Goal: Task Accomplishment & Management: Manage account settings

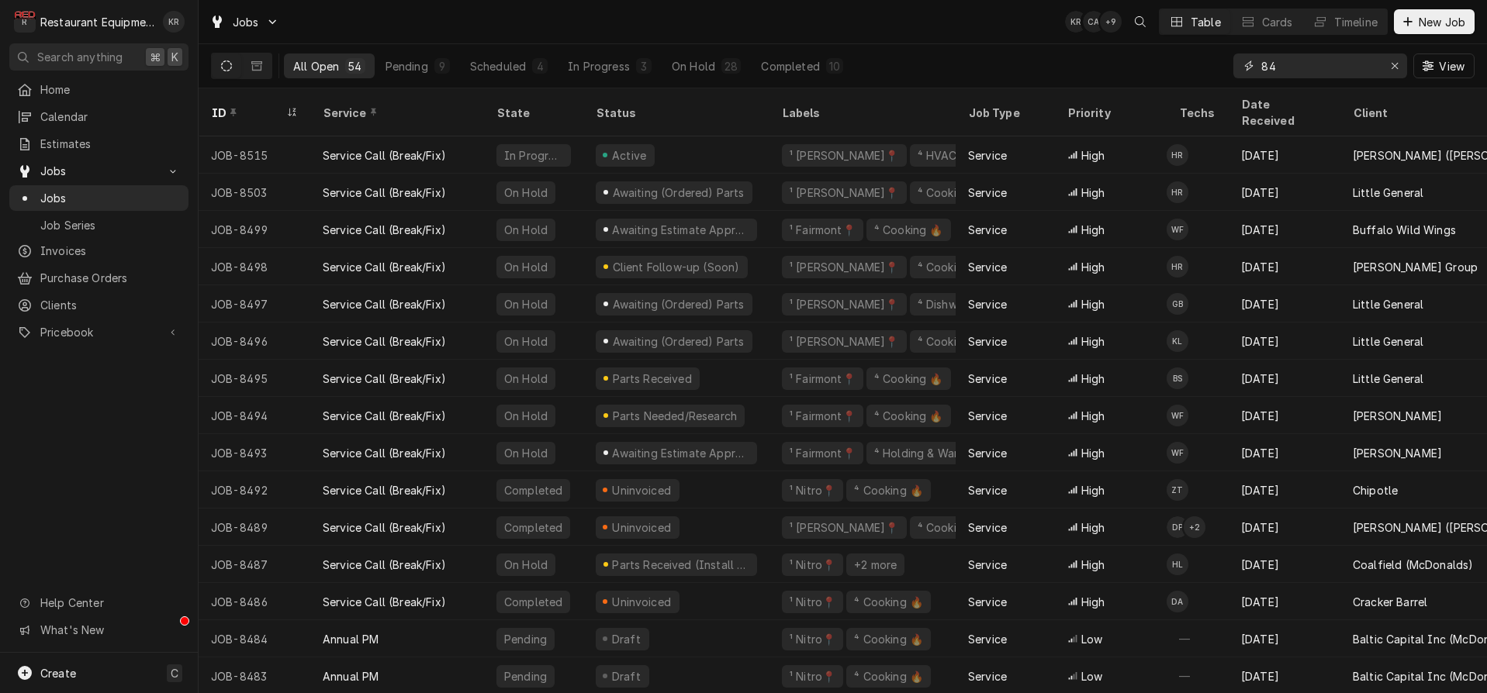
drag, startPoint x: 1311, startPoint y: 67, endPoint x: 1222, endPoint y: 68, distance: 88.4
click at [1261, 68] on input "84" at bounding box center [1319, 66] width 116 height 25
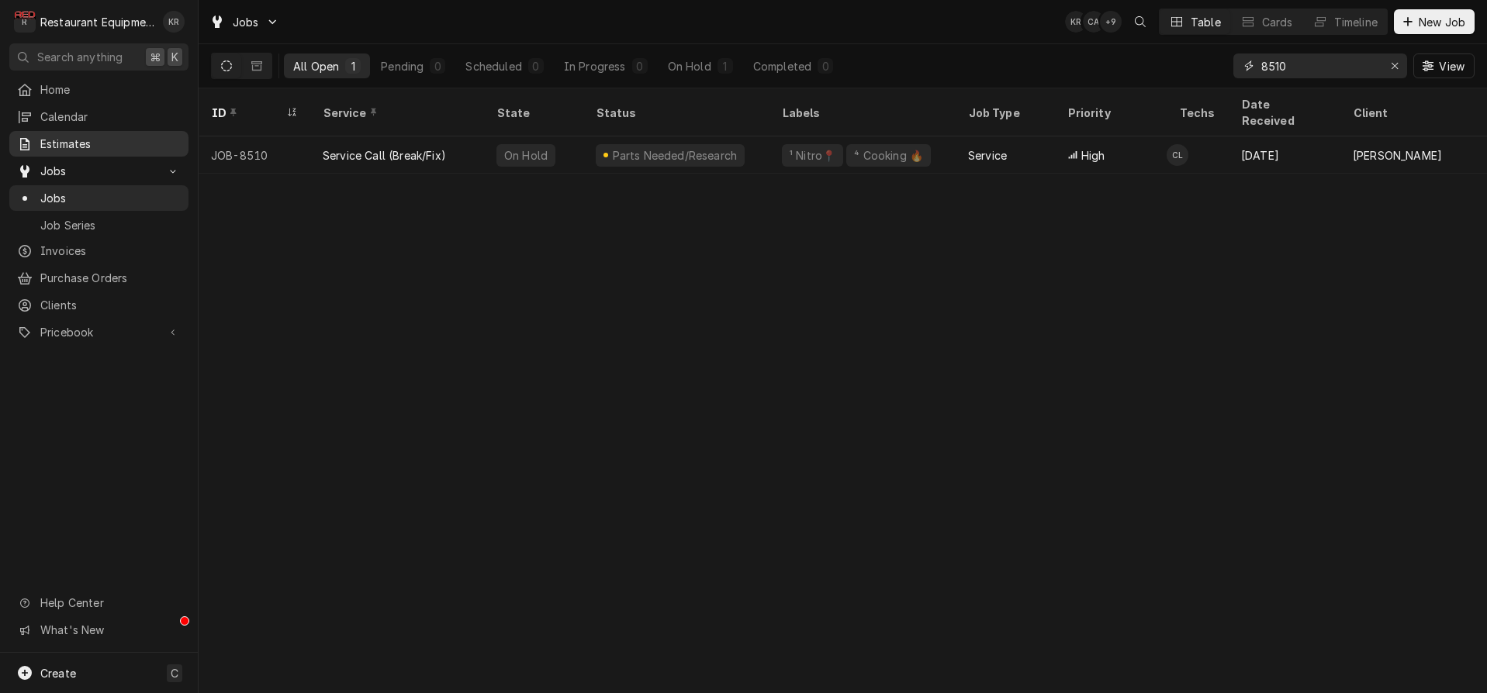
type input "8510"
click at [1398, 68] on icon "Erase input" at bounding box center [1395, 65] width 9 height 11
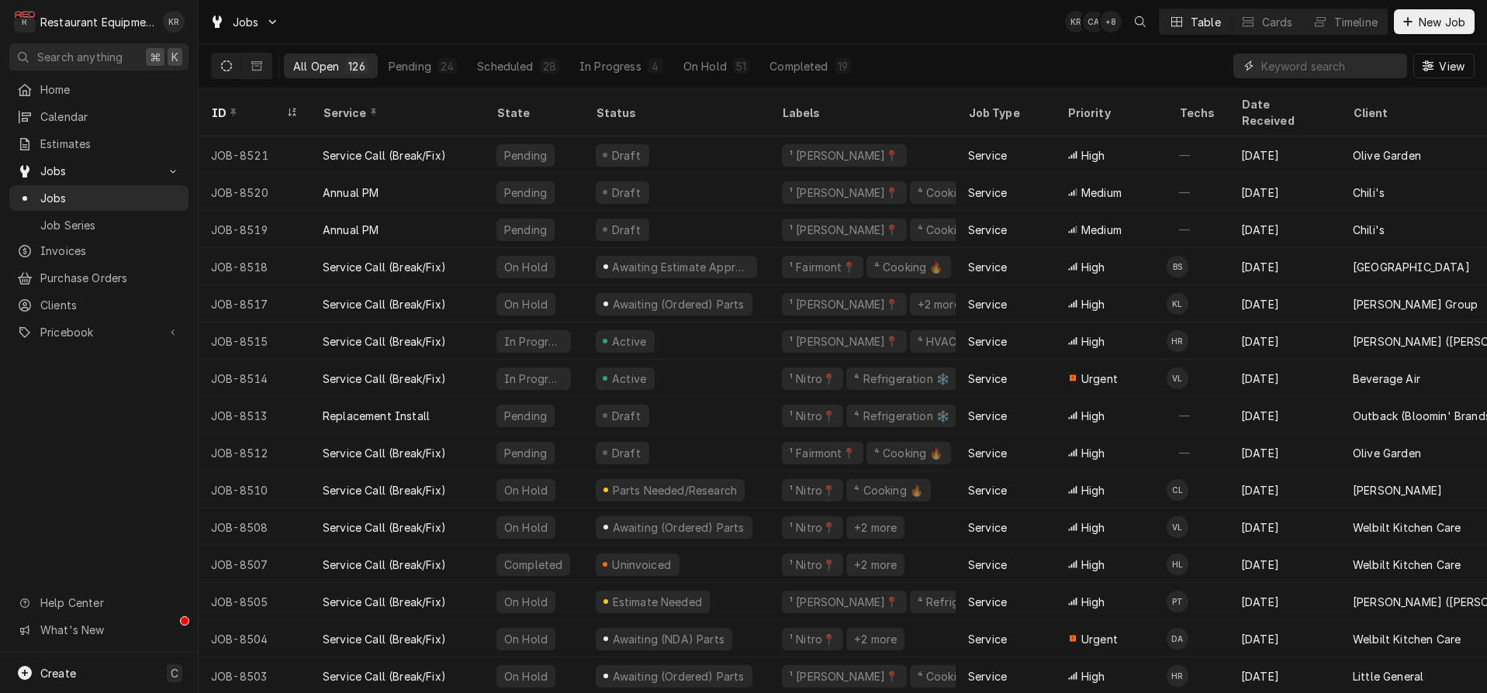
click at [1318, 64] on input "Dynamic Content Wrapper" at bounding box center [1330, 66] width 138 height 25
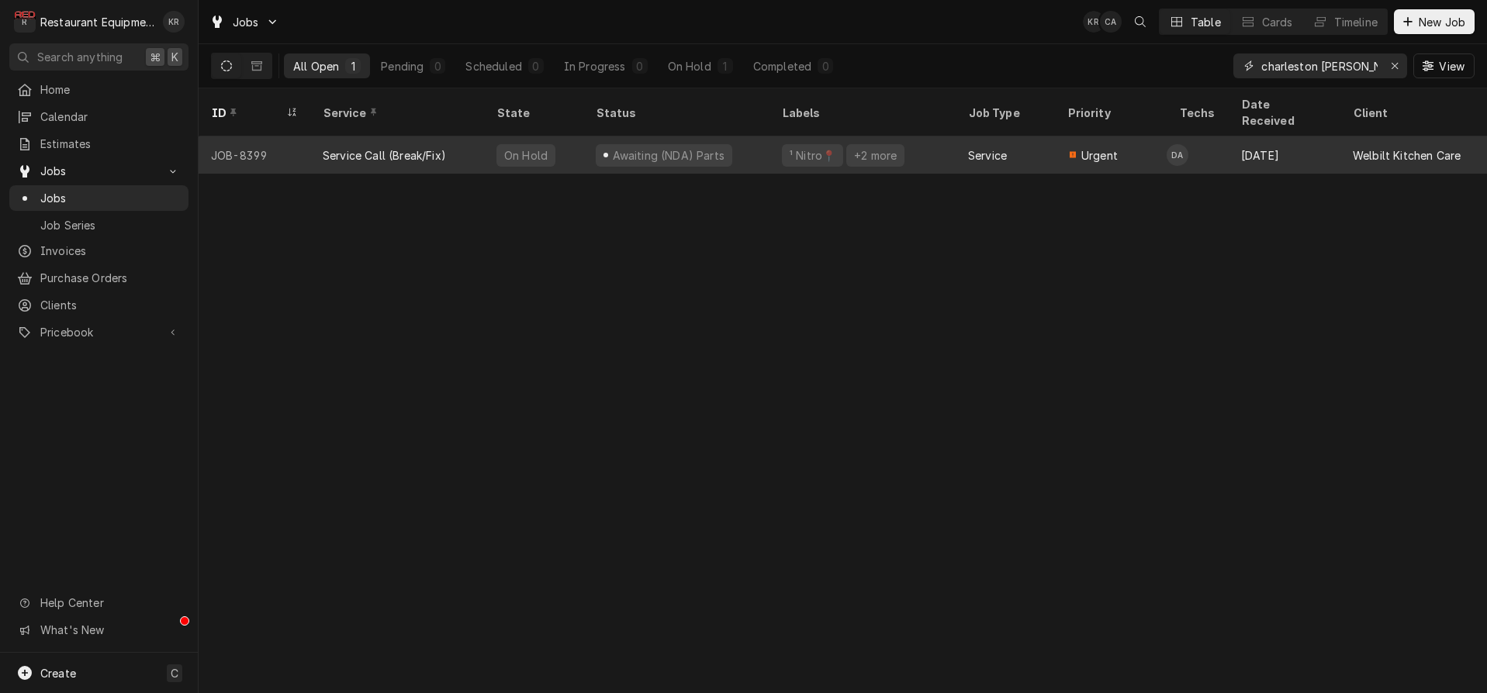
type input "charleston wendy"
click at [515, 147] on div "On Hold" at bounding box center [526, 155] width 47 height 16
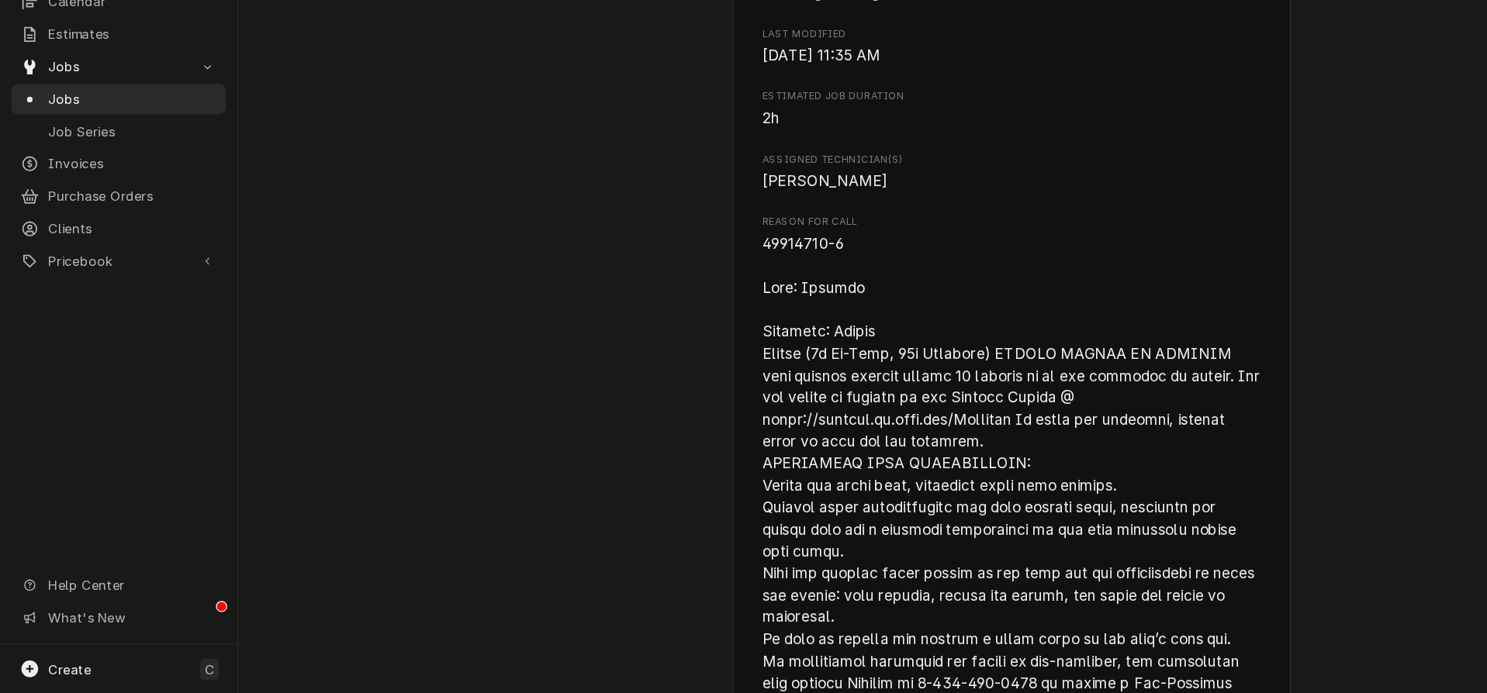
scroll to position [918, 0]
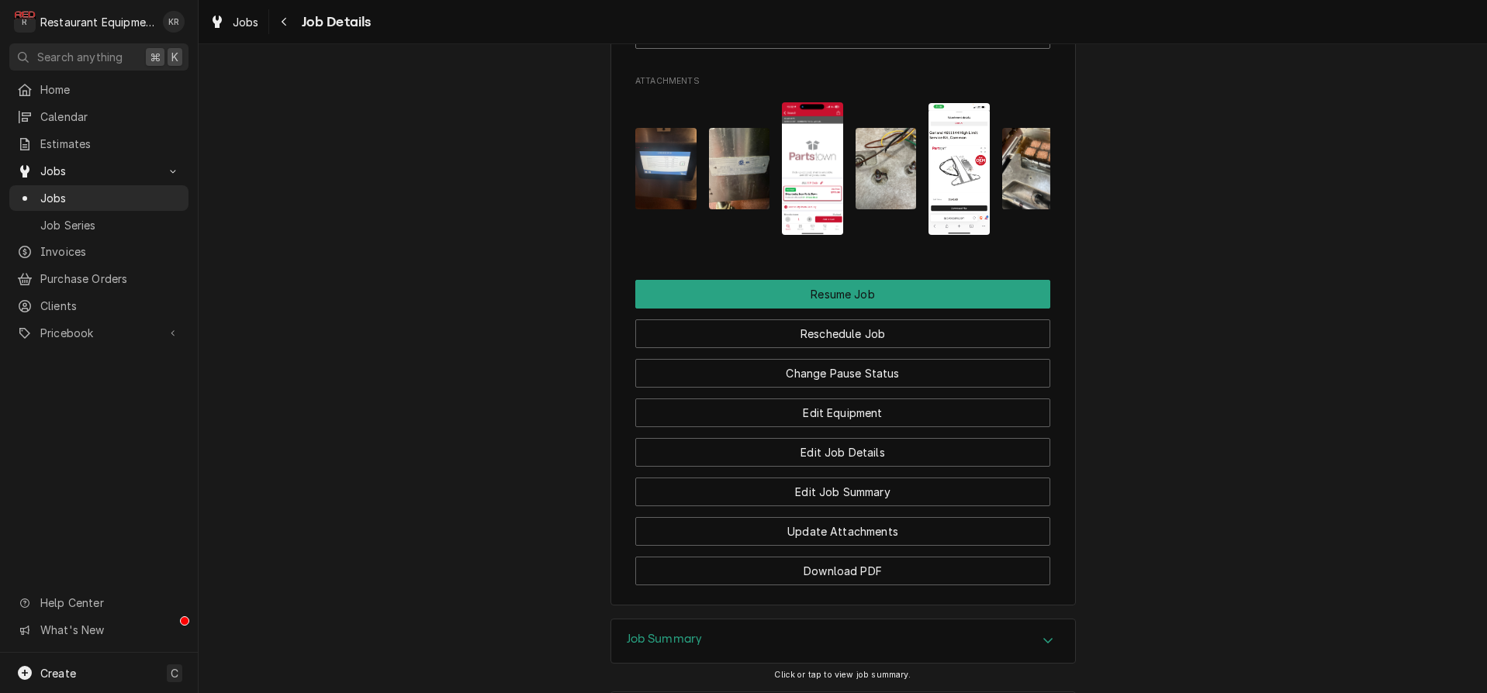
scroll to position [3064, 0]
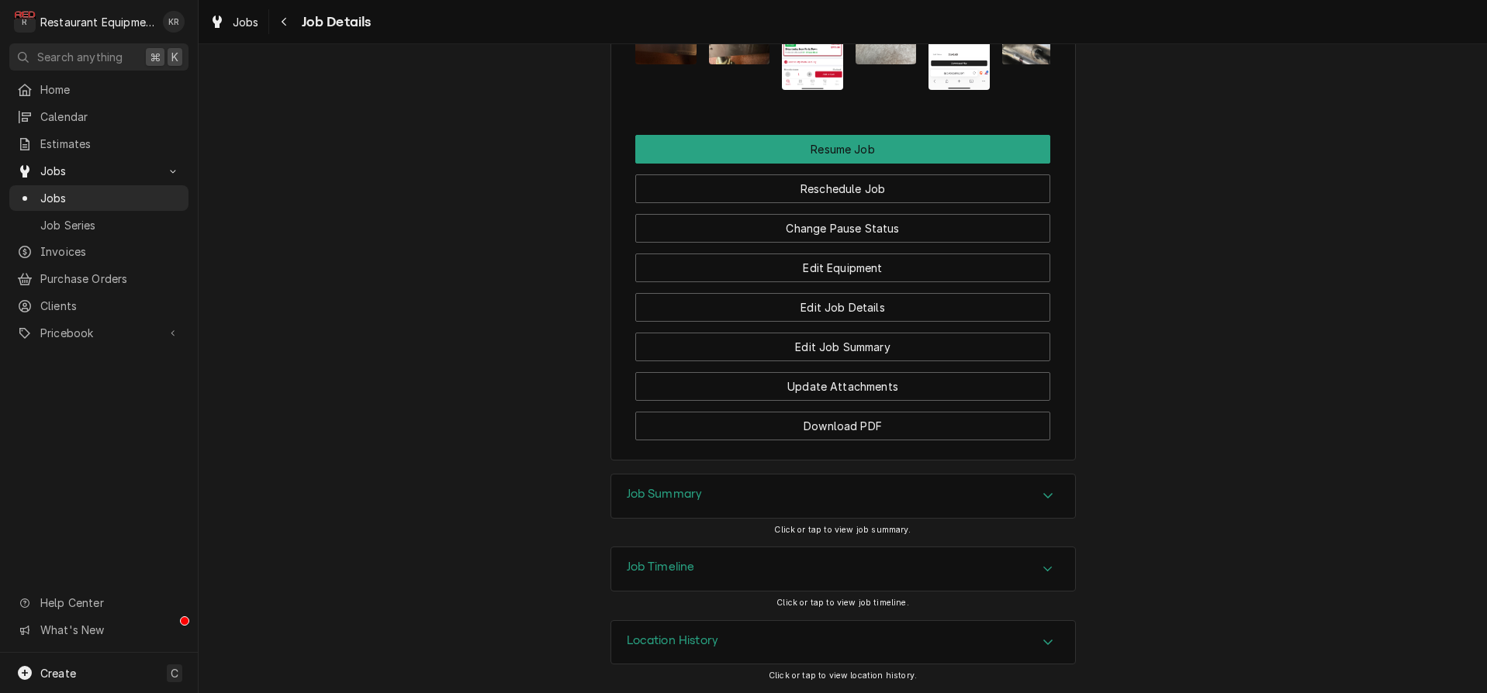
click at [664, 493] on h3 "Job Summary" at bounding box center [665, 494] width 76 height 15
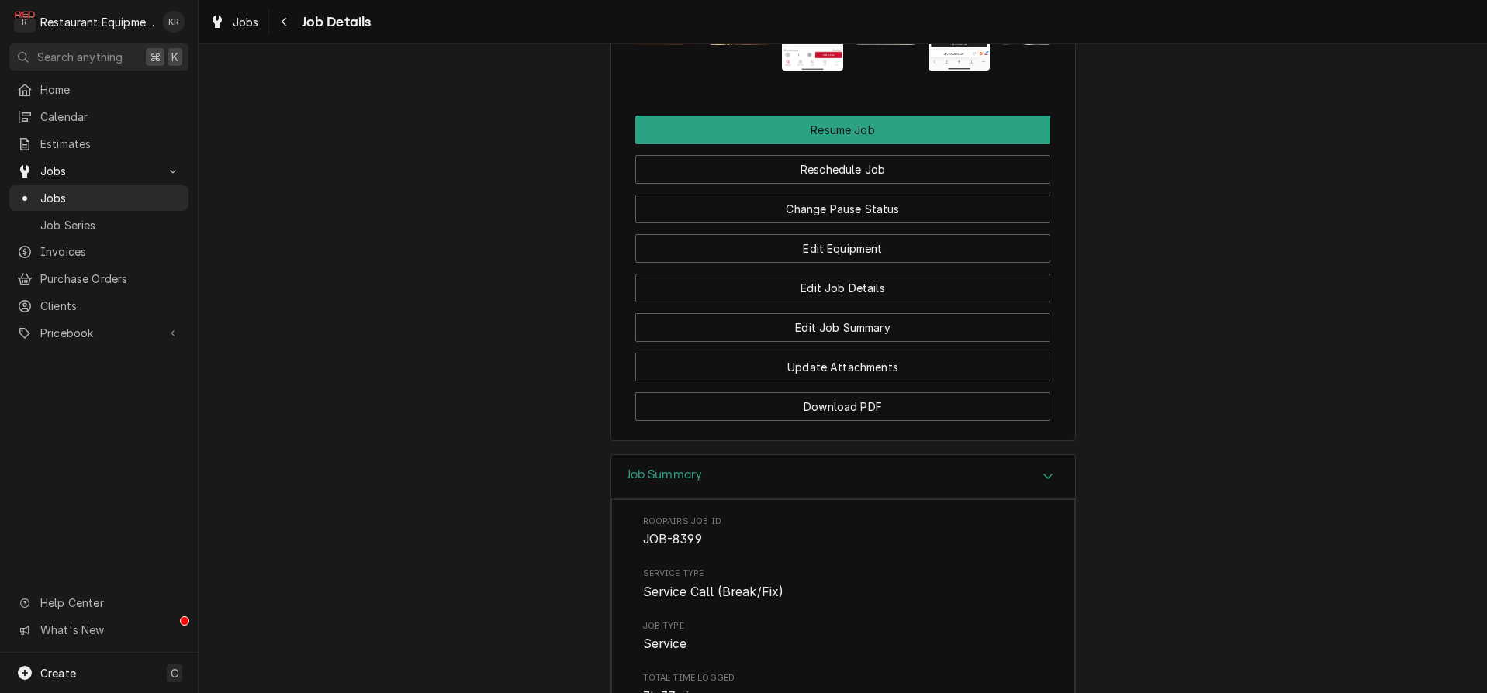
scroll to position [4146, 0]
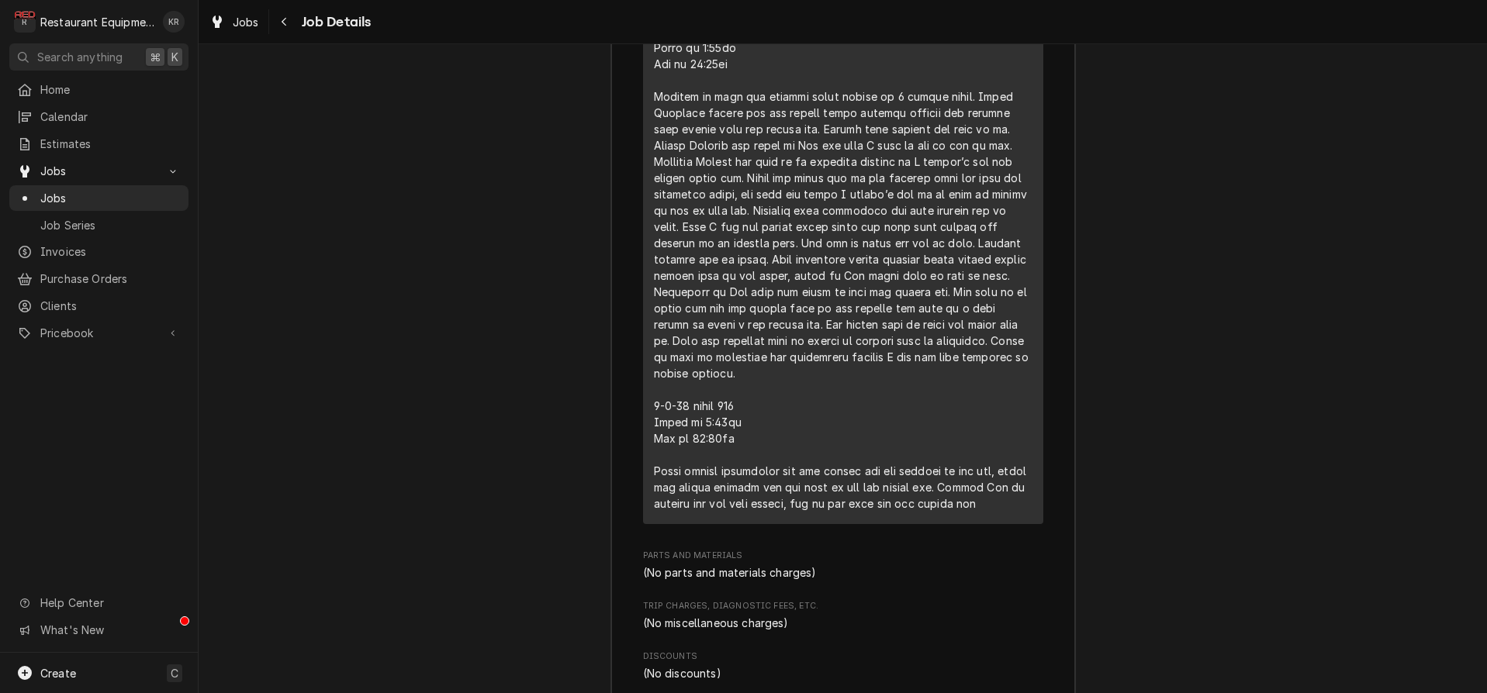
click at [651, 416] on div "Short Description Service Call (Break/Fix) Service Date Aug 4, 2025 Hourly Cost…" at bounding box center [843, 90] width 400 height 866
click at [659, 482] on div "Line Item" at bounding box center [843, 162] width 378 height 700
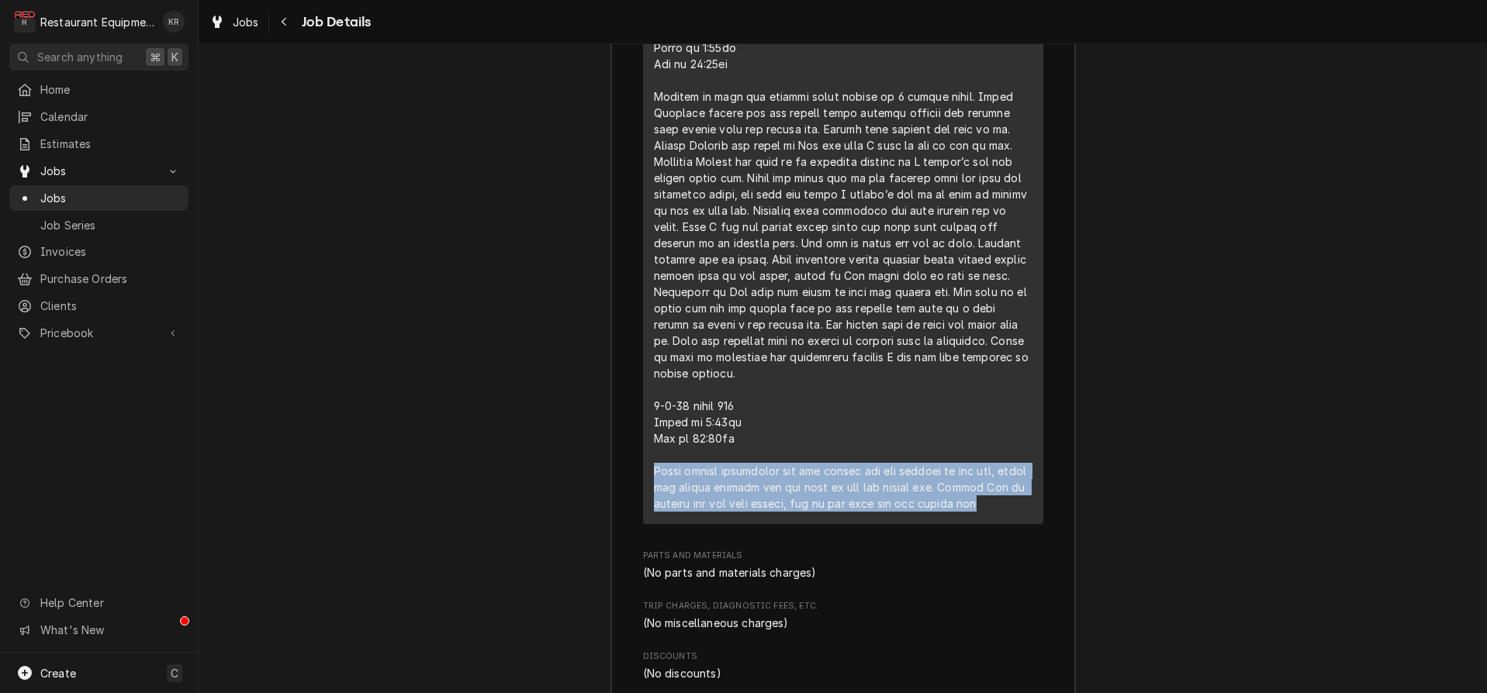
drag, startPoint x: 649, startPoint y: 482, endPoint x: 956, endPoint y: 513, distance: 308.7
click at [1020, 524] on div "Short Description Service Call (Break/Fix) Service Date Aug 4, 2025 Hourly Cost…" at bounding box center [843, 90] width 400 height 866
copy div "While taking components off old platen arm and putting on new one, could not re…"
drag, startPoint x: 258, startPoint y: 30, endPoint x: 250, endPoint y: 28, distance: 8.8
click at [257, 30] on div "Jobs" at bounding box center [234, 21] width 56 height 19
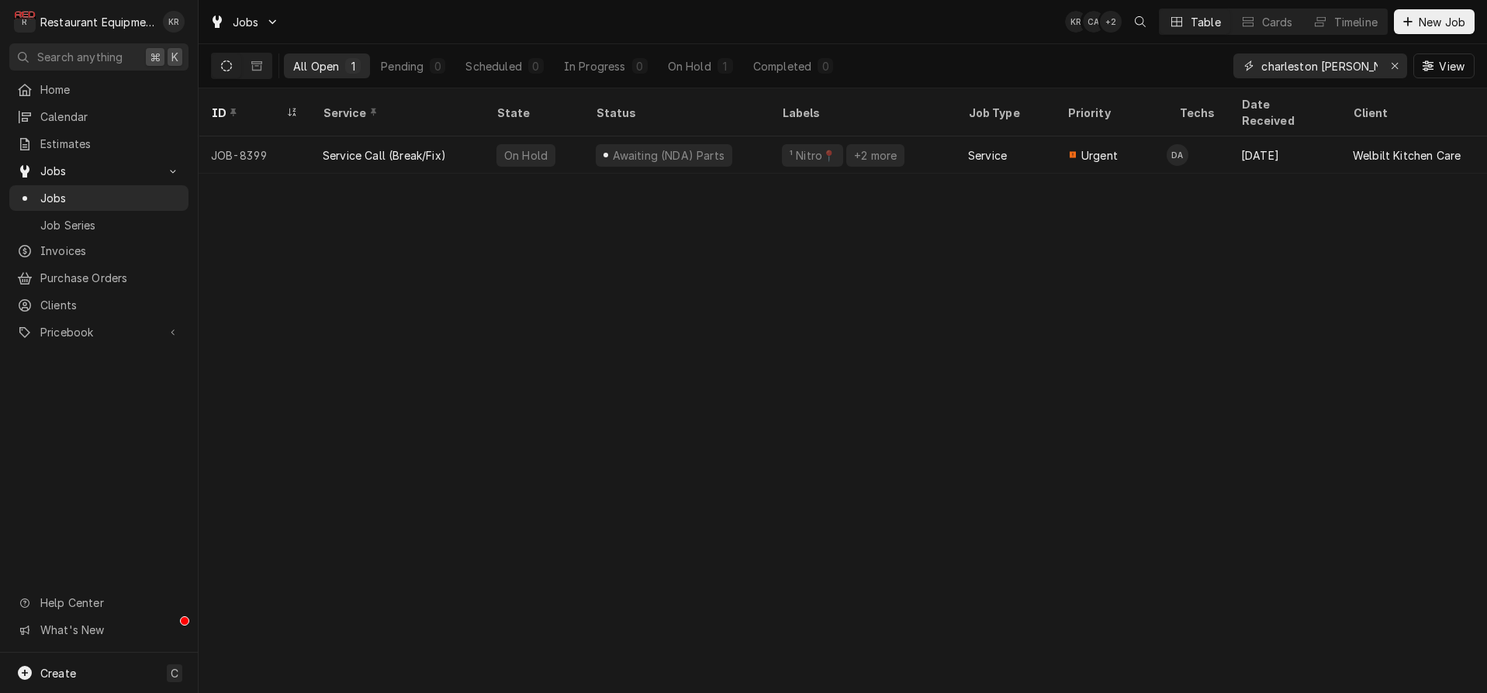
click at [1261, 59] on input "charleston [PERSON_NAME]" at bounding box center [1319, 66] width 116 height 25
click at [1317, 64] on input "charleston [PERSON_NAME]" at bounding box center [1319, 66] width 116 height 25
drag, startPoint x: 1318, startPoint y: 65, endPoint x: 1170, endPoint y: 62, distance: 148.2
click at [1261, 62] on input "charleston [PERSON_NAME]" at bounding box center [1319, 66] width 116 height 25
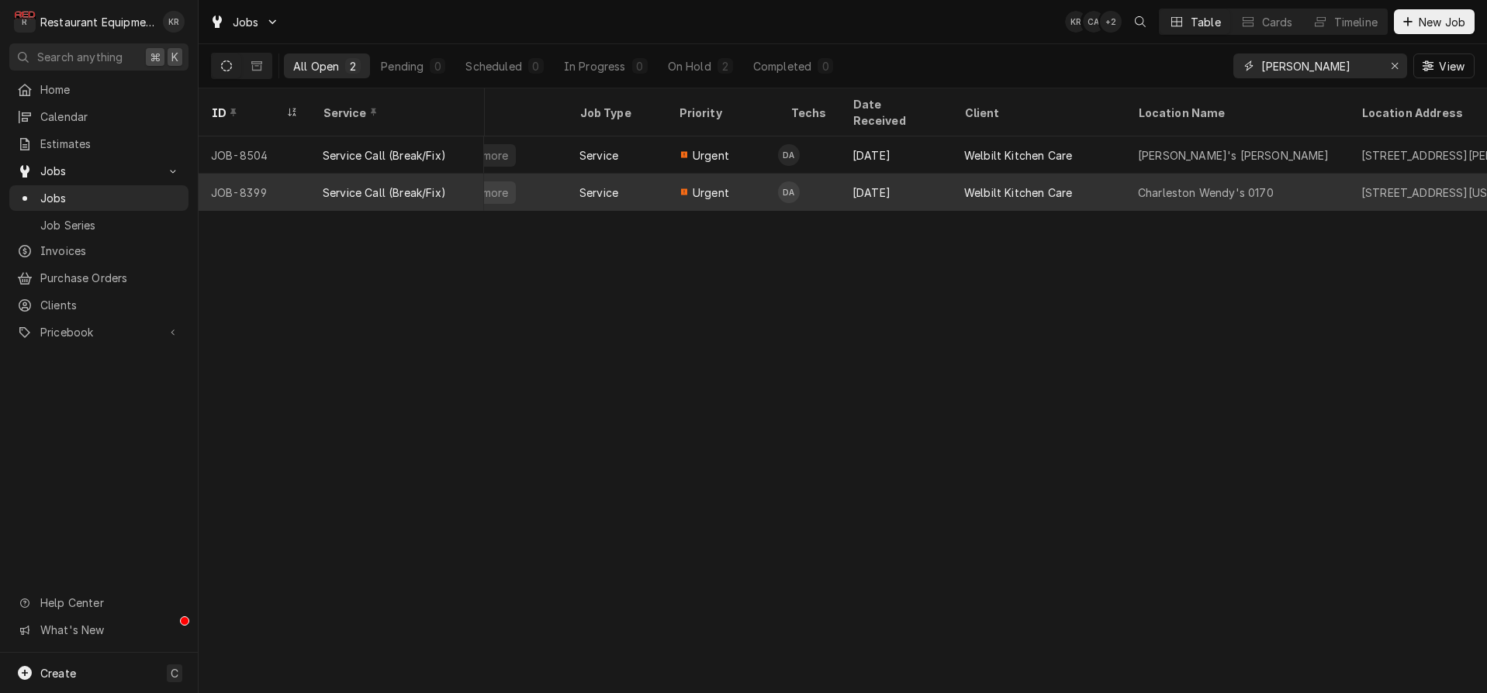
scroll to position [0, 392]
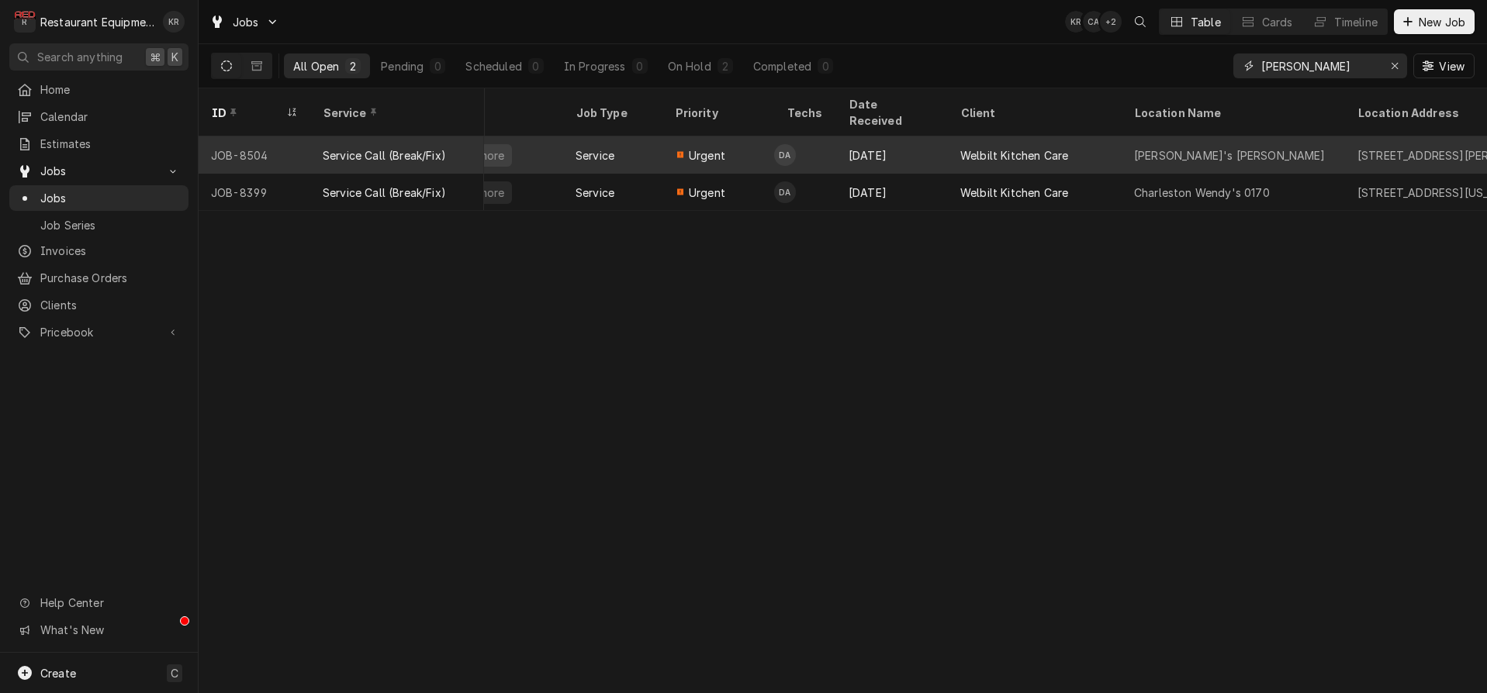
type input "wendy"
click at [1221, 137] on div "Wendy's Wayne" at bounding box center [1232, 155] width 223 height 37
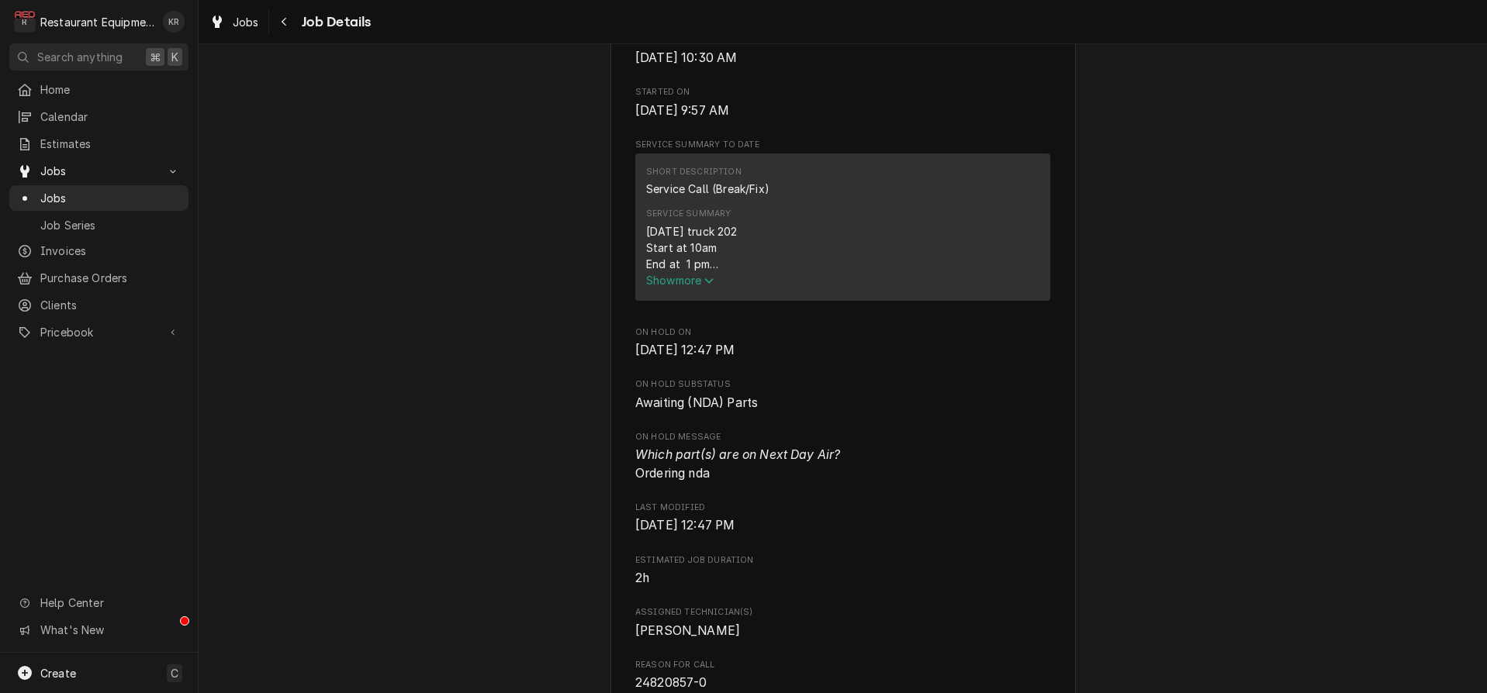
scroll to position [569, 0]
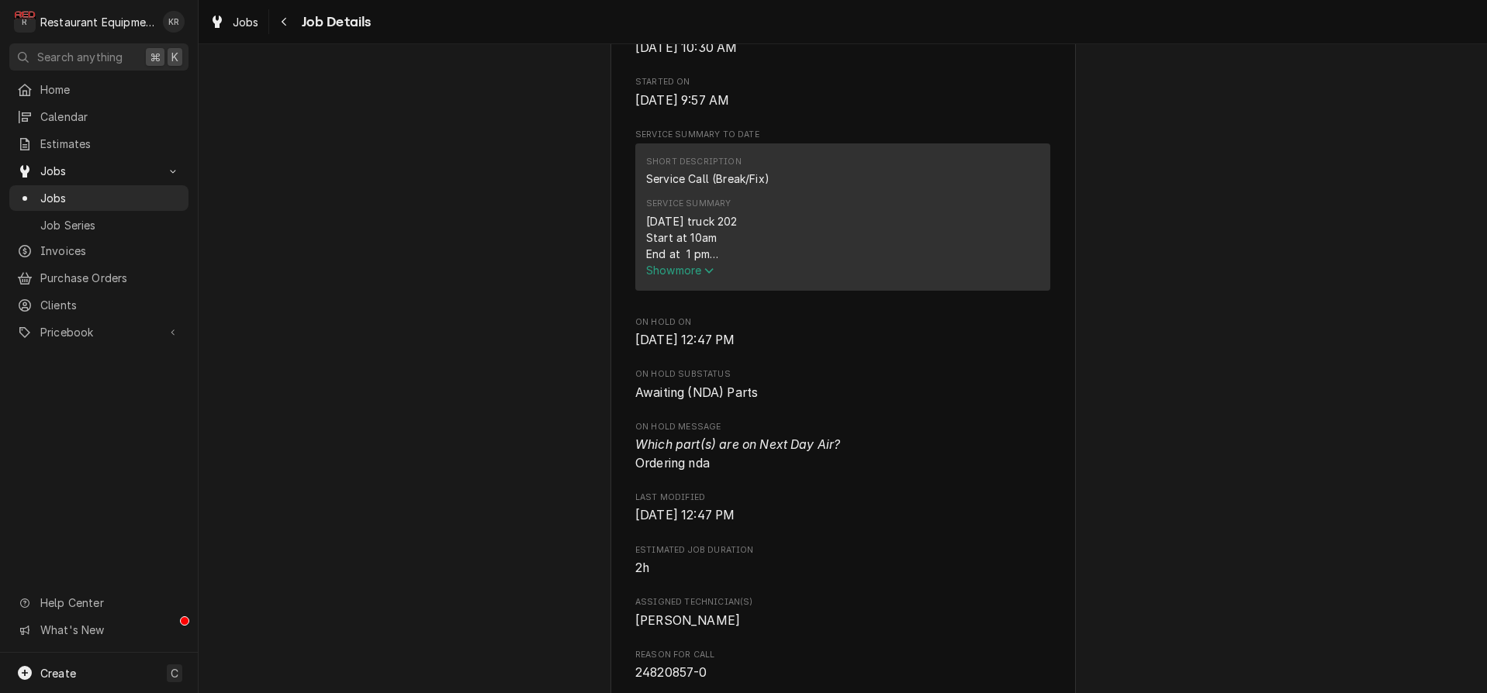
click at [679, 277] on span "Show more" at bounding box center [680, 270] width 68 height 13
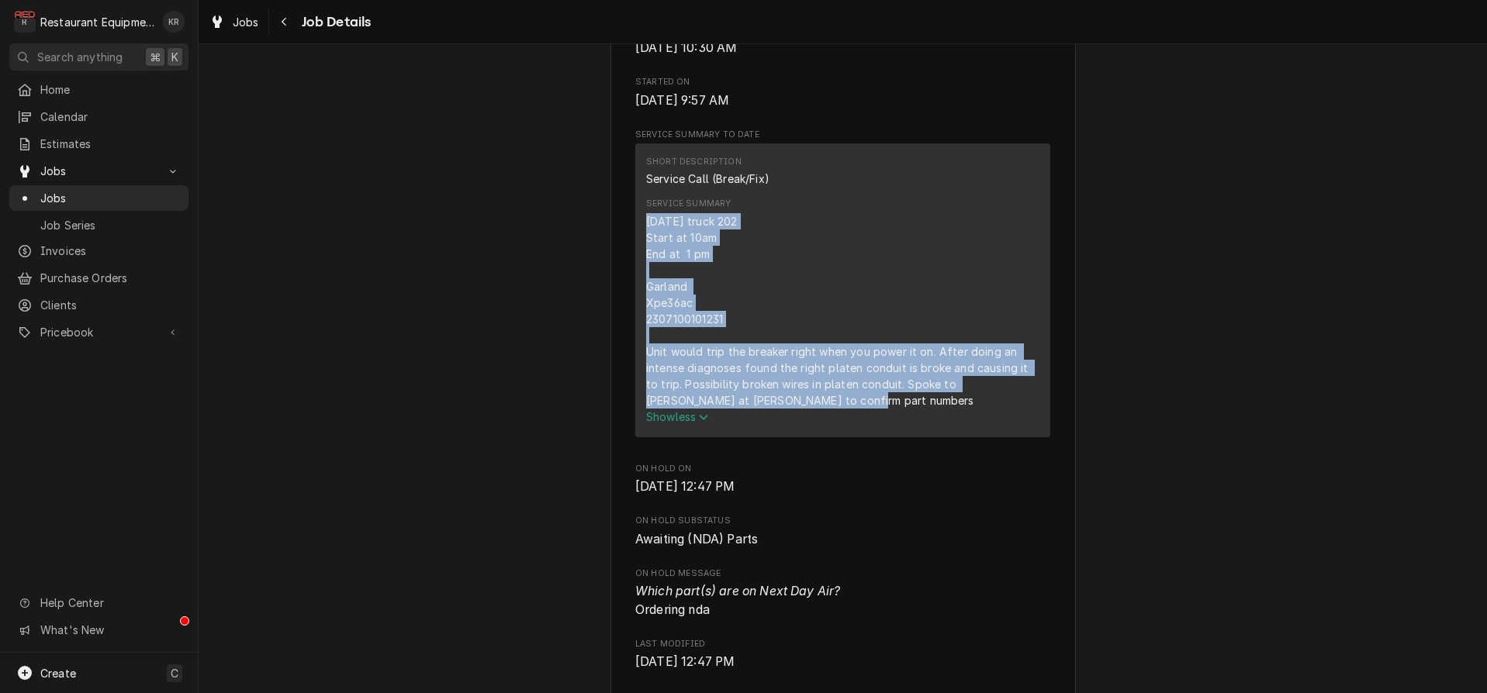
drag, startPoint x: 645, startPoint y: 222, endPoint x: 784, endPoint y: 360, distance: 196.3
click at [924, 437] on div "Short Description Service Call (Break/Fix) Service Summary 8-13-25 truck 202 St…" at bounding box center [842, 289] width 415 height 293
copy div "8-13-25 truck 202 Start at 10am End at 1 pm Garland Xpe36ac 2307100101231 Unit …"
click at [287, 23] on div "Navigate back" at bounding box center [285, 22] width 16 height 16
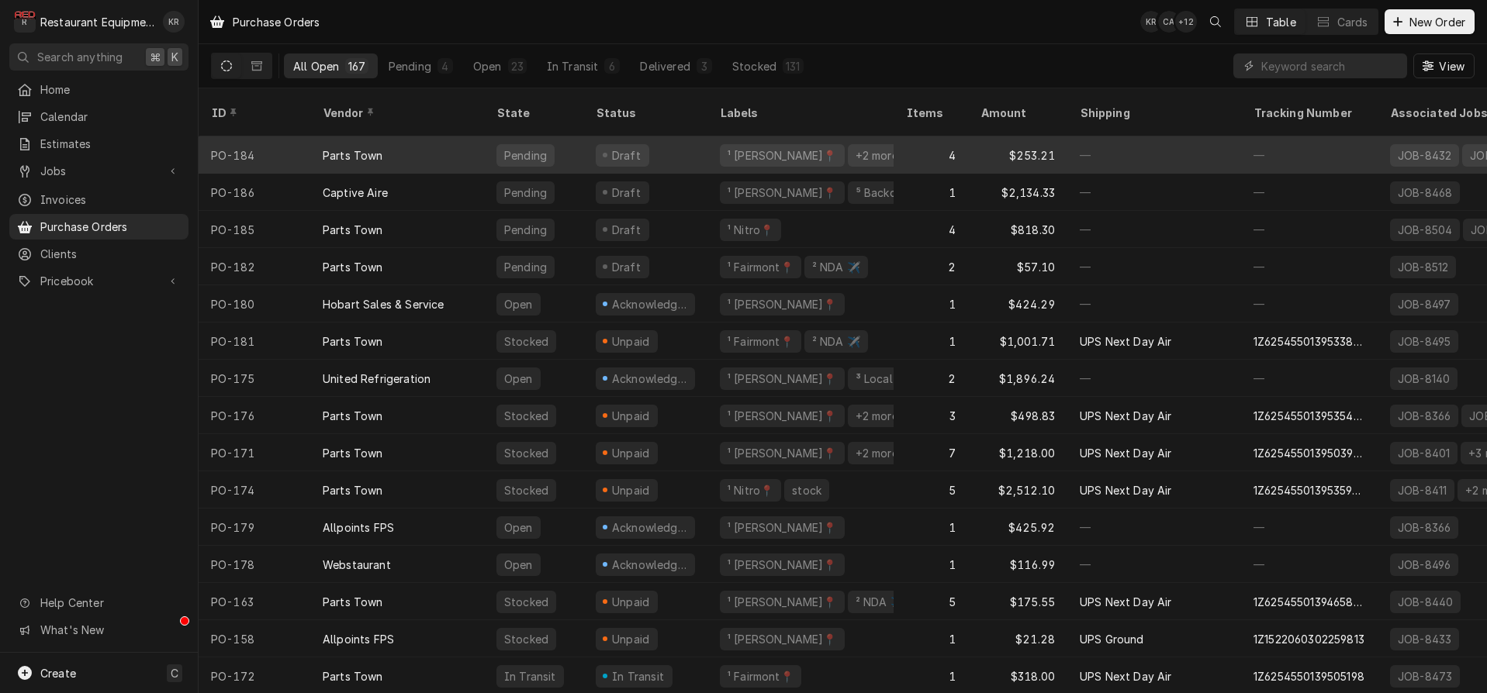
click at [780, 147] on div "¹ [PERSON_NAME]📍" at bounding box center [782, 155] width 112 height 16
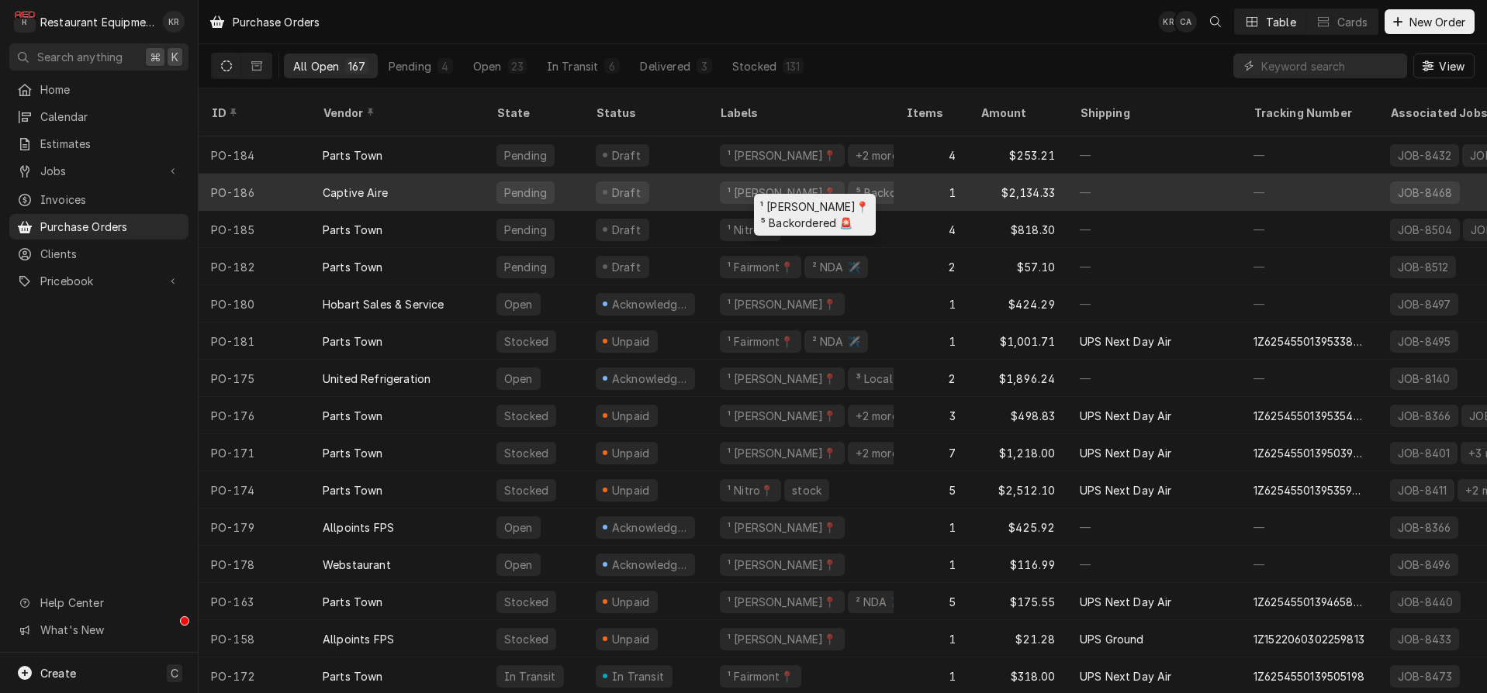
click at [748, 185] on div "¹ [PERSON_NAME]📍" at bounding box center [782, 193] width 112 height 16
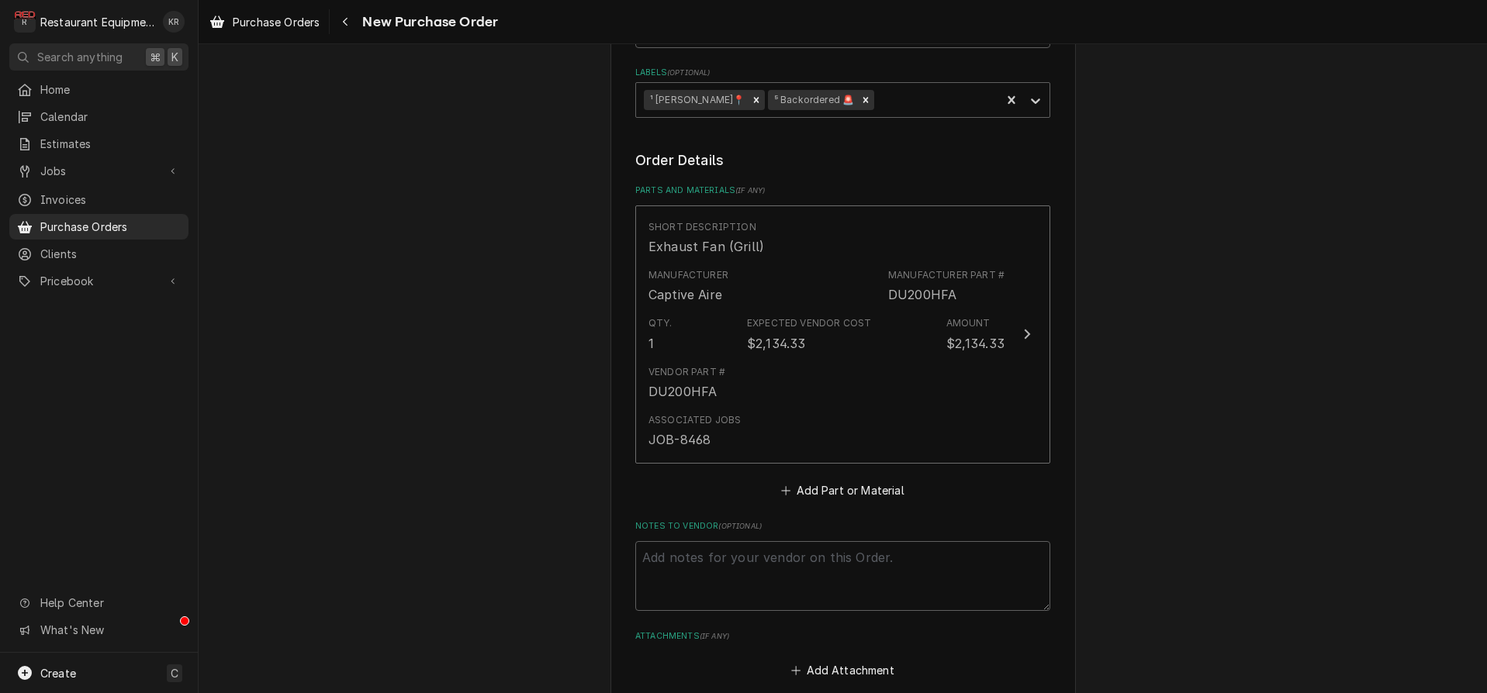
scroll to position [770, 0]
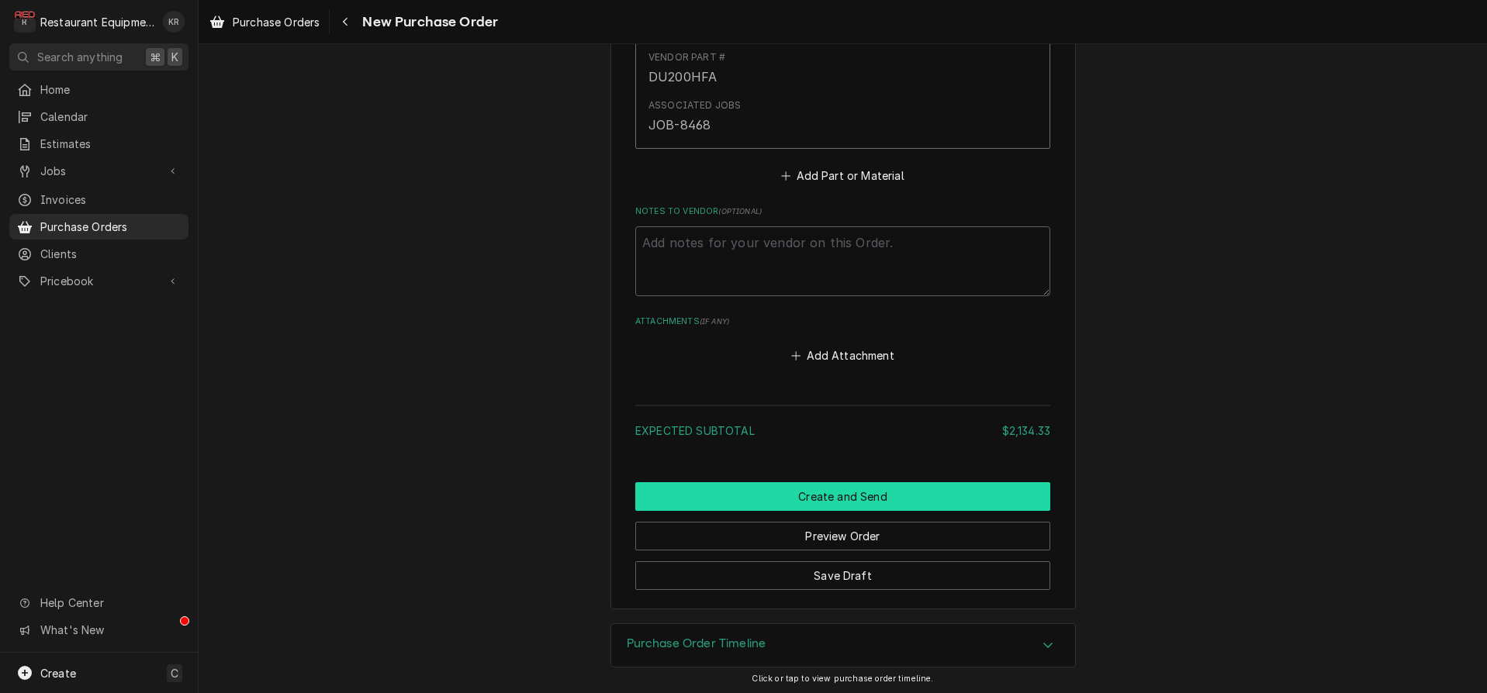
click at [829, 501] on button "Create and Send" at bounding box center [842, 496] width 415 height 29
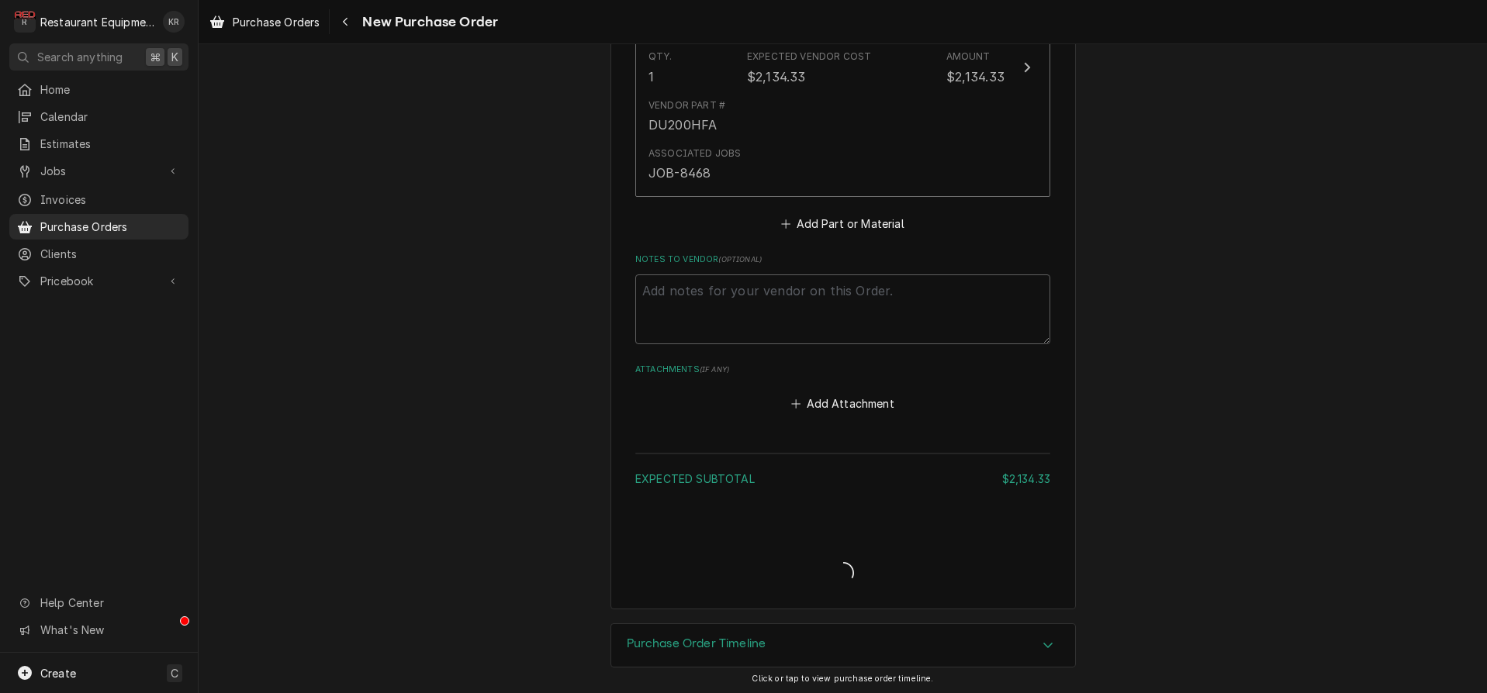
type textarea "x"
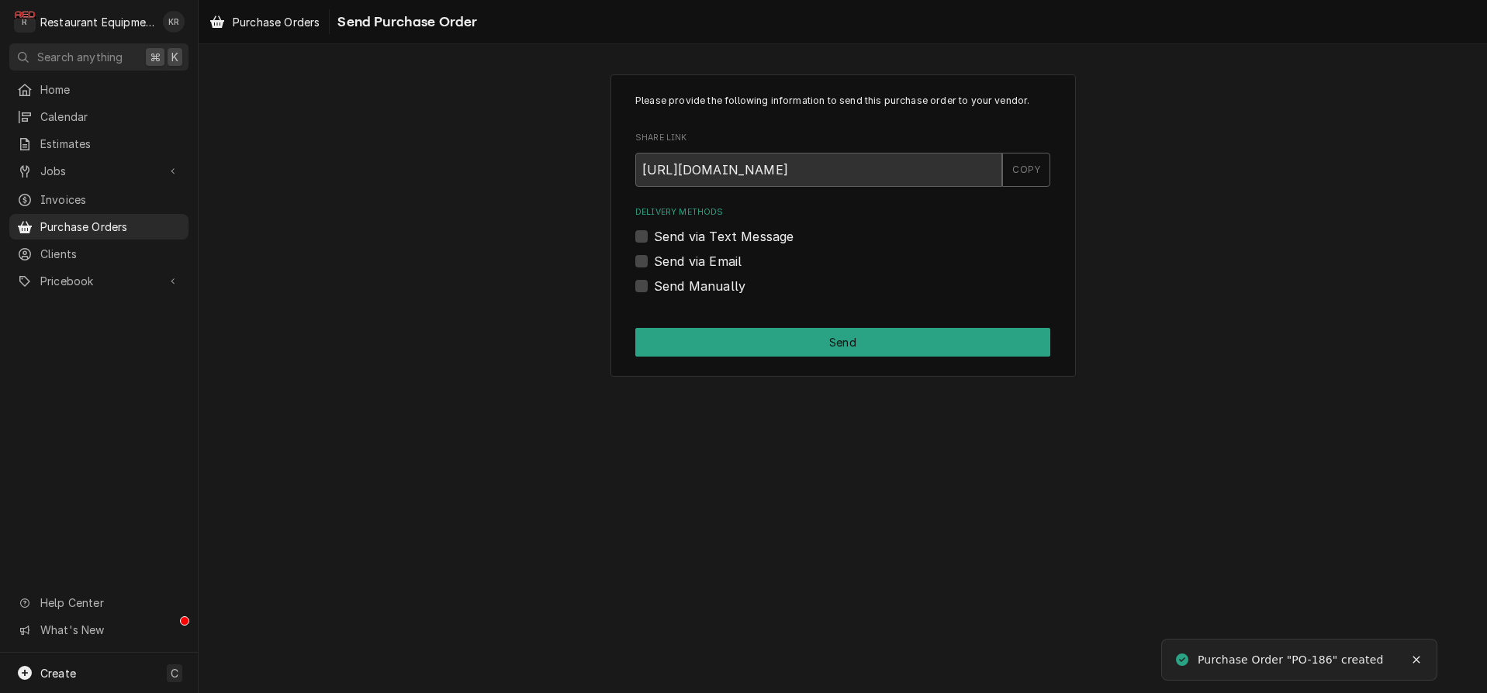
click at [654, 284] on label "Send Manually" at bounding box center [700, 286] width 92 height 19
click at [654, 284] on input "Send Manually" at bounding box center [861, 294] width 415 height 34
checkbox input "true"
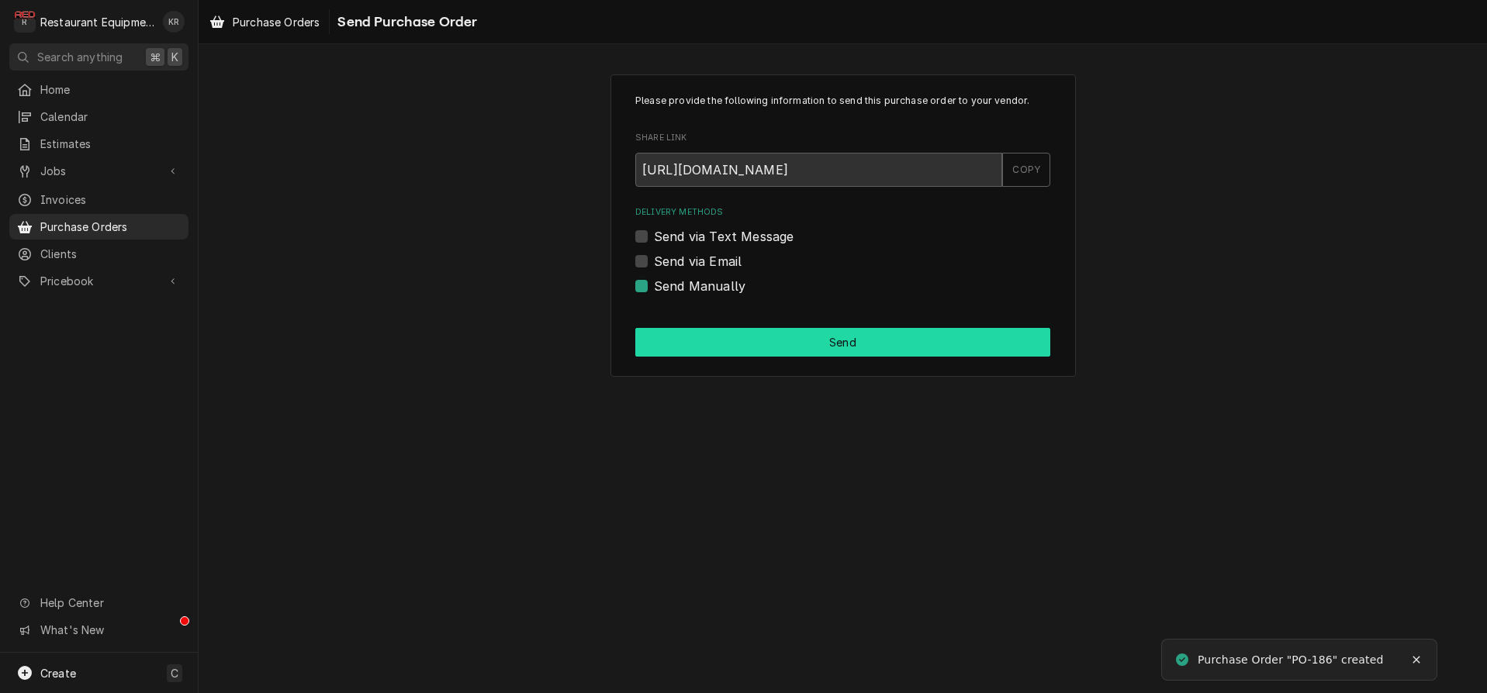
click at [774, 346] on button "Send" at bounding box center [842, 342] width 415 height 29
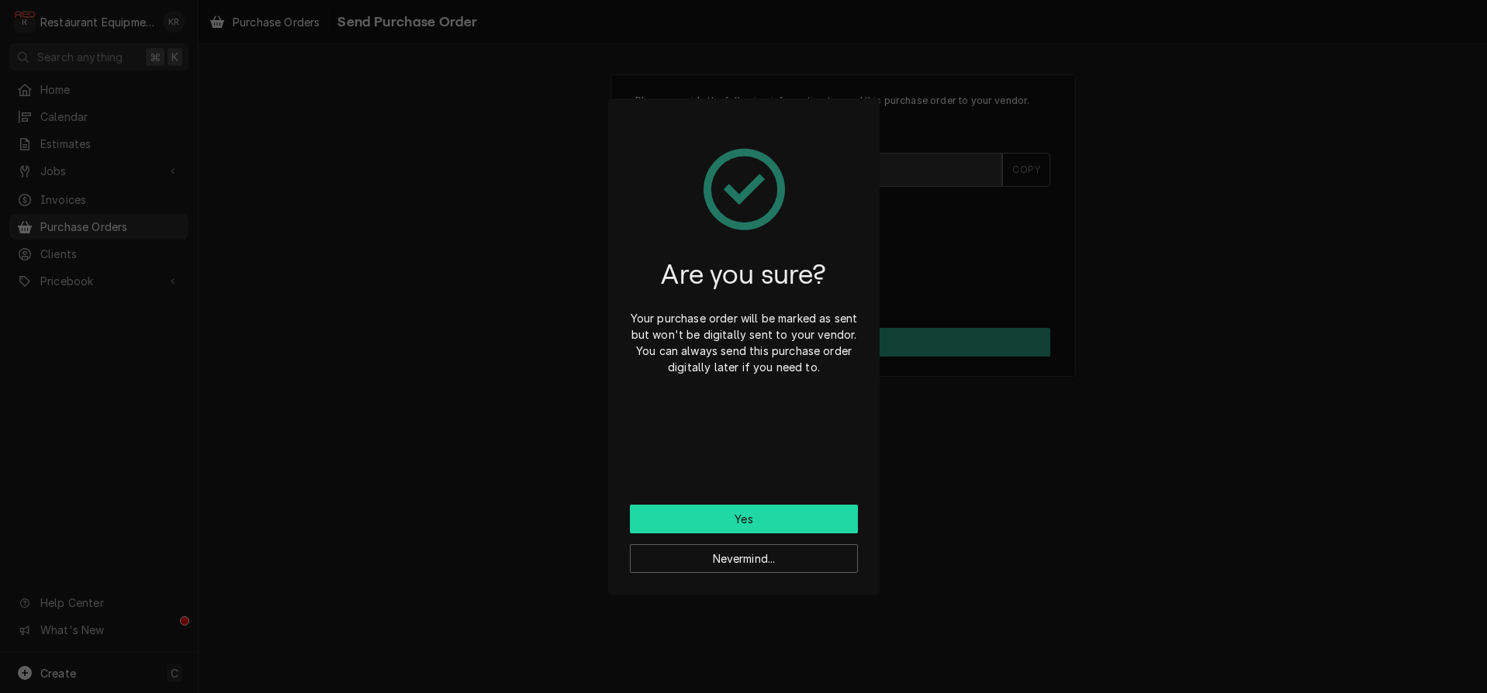
click at [731, 519] on button "Yes" at bounding box center [744, 519] width 228 height 29
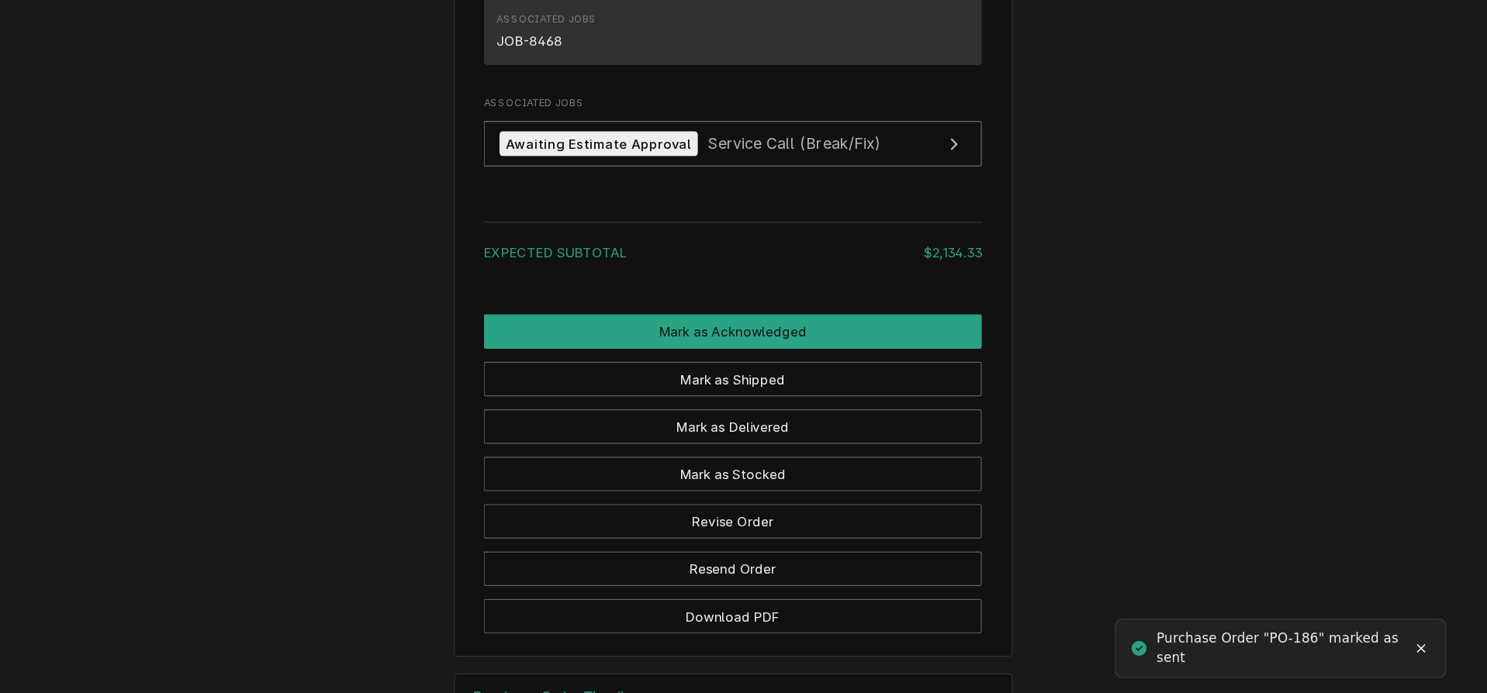
scroll to position [1132, 0]
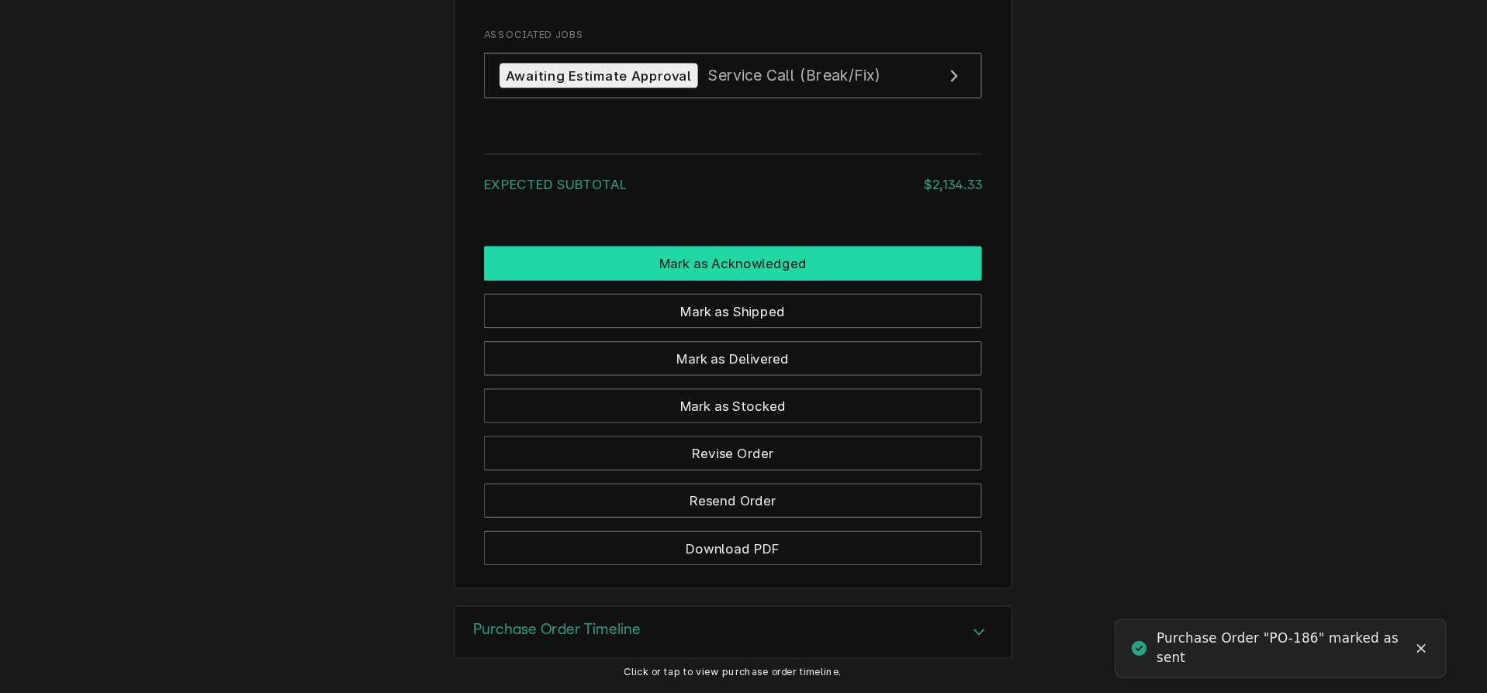
click at [848, 341] on button "Mark as Acknowledged" at bounding box center [842, 335] width 415 height 29
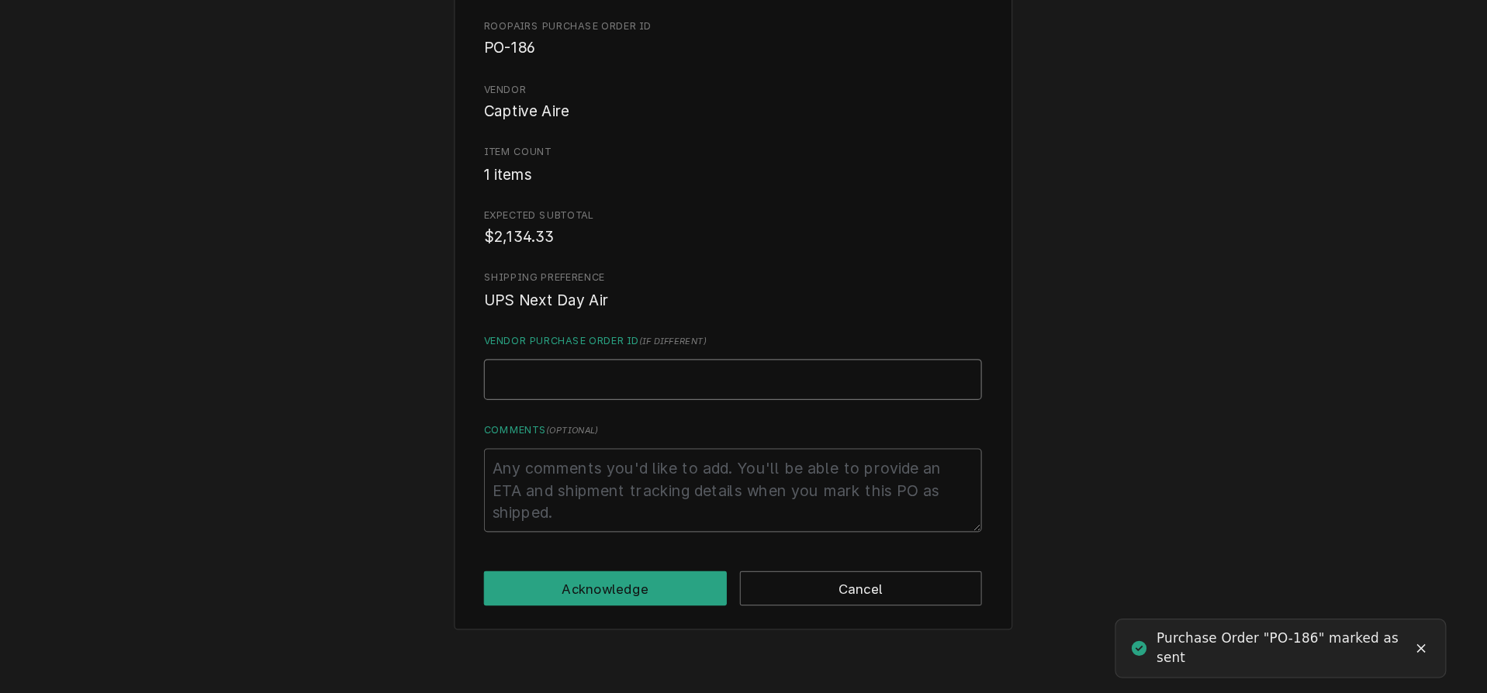
click at [743, 440] on input "Vendor Purchase Order ID ( if different )" at bounding box center [842, 432] width 415 height 34
paste input "8168132"
type textarea "x"
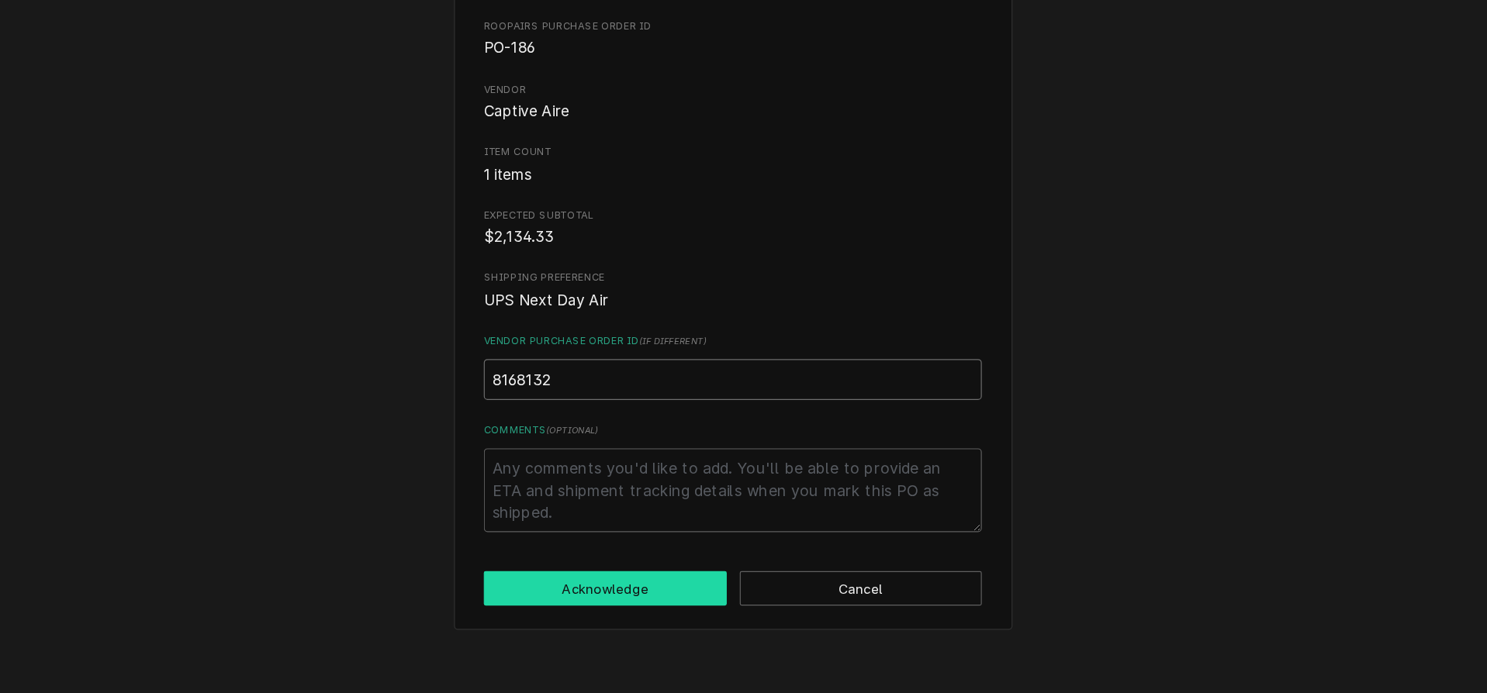
type input "8168132"
click at [802, 609] on button "Acknowledge" at bounding box center [736, 606] width 202 height 29
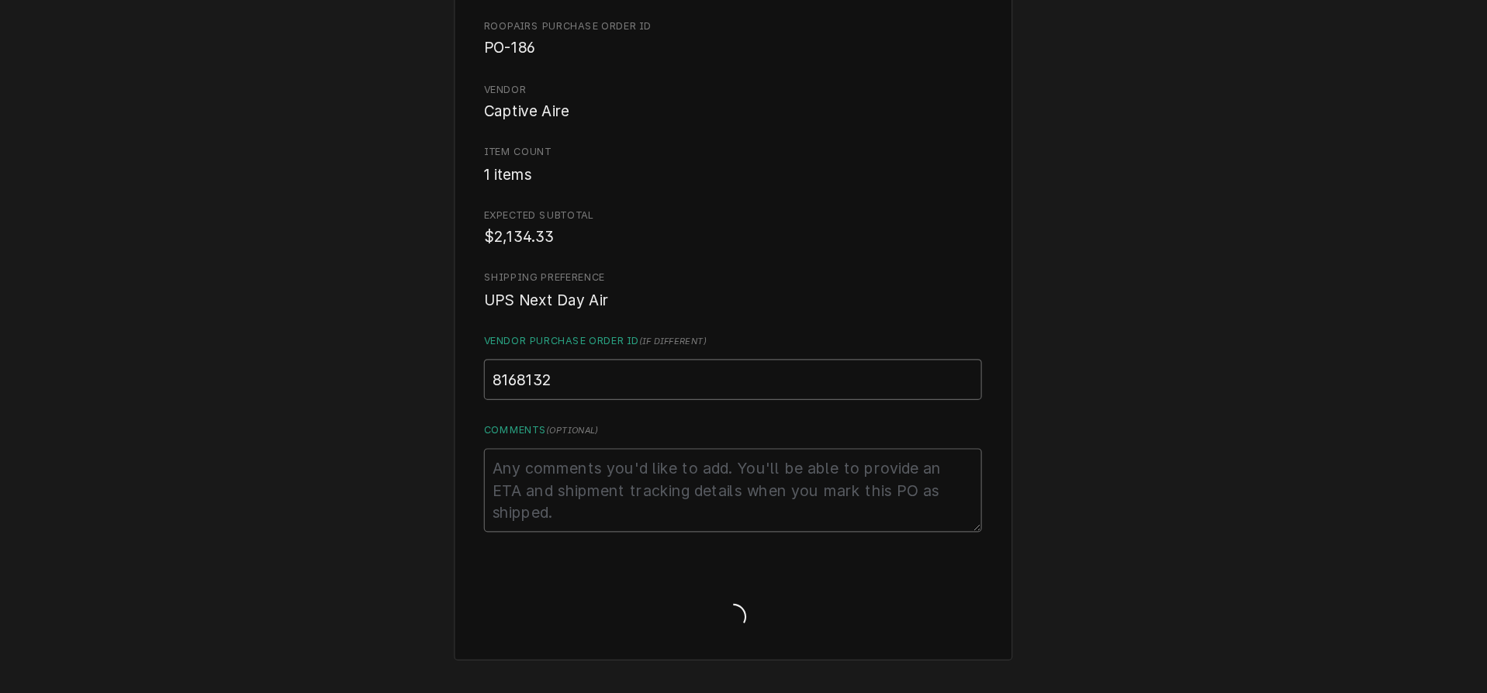
type textarea "x"
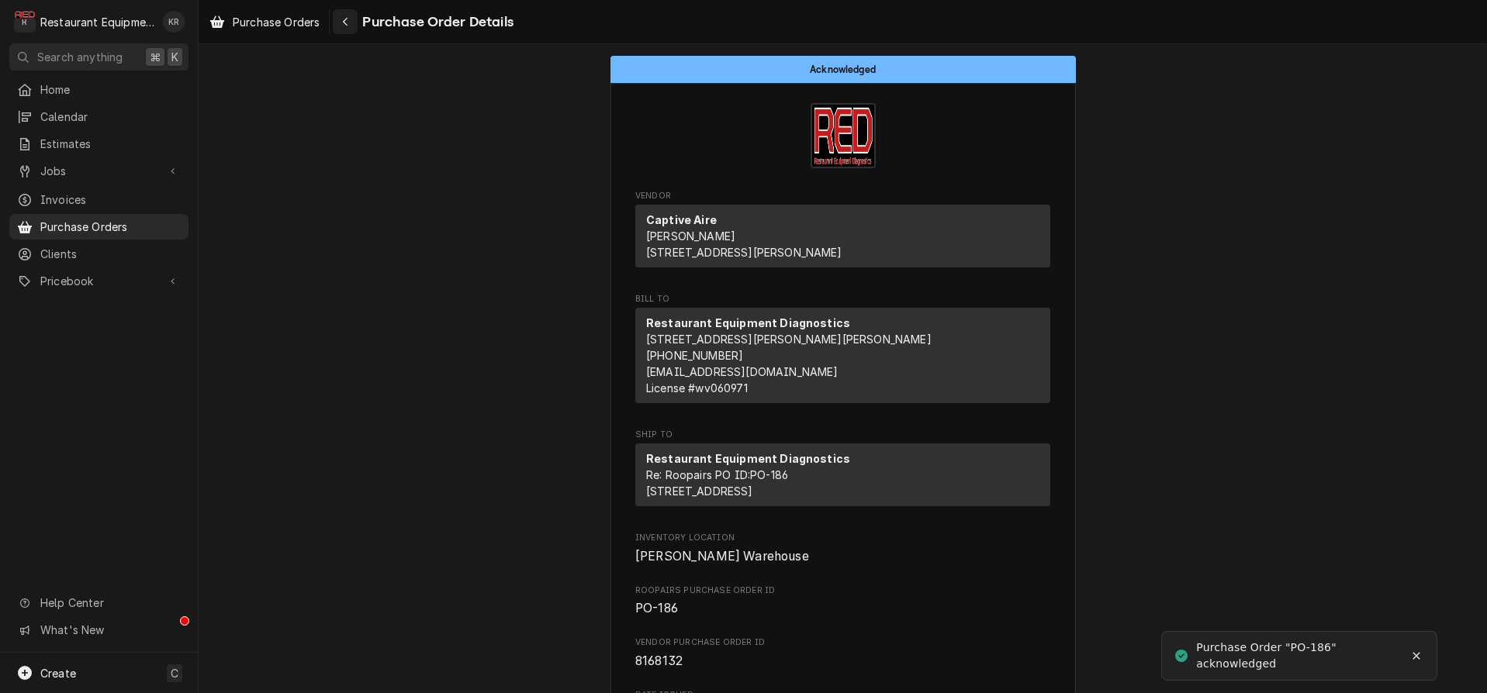
click at [337, 22] on button "Navigate back" at bounding box center [345, 21] width 25 height 25
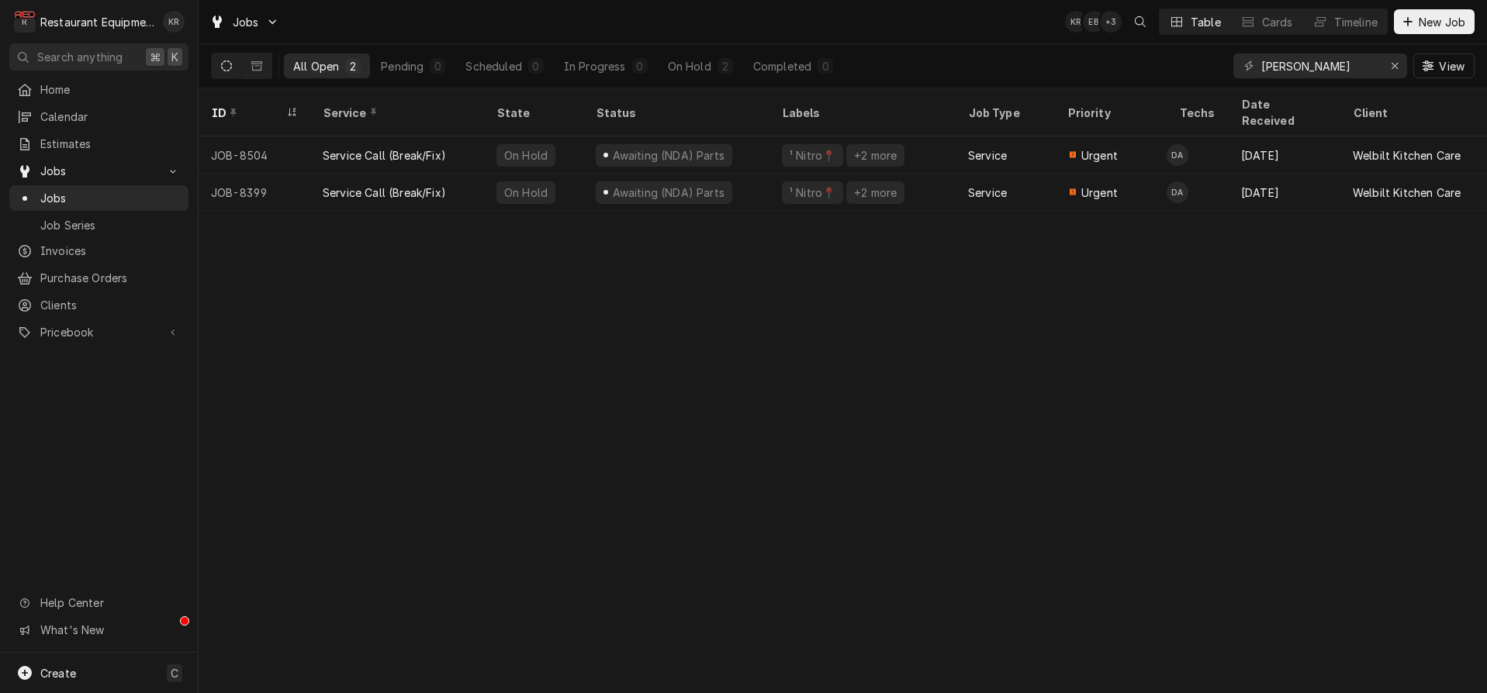
click at [1322, 67] on input "wendy" at bounding box center [1319, 66] width 116 height 25
drag, startPoint x: 1314, startPoint y: 66, endPoint x: 268, endPoint y: 358, distance: 1086.4
click at [1261, 69] on input "wendy" at bounding box center [1319, 66] width 116 height 25
click at [1298, 63] on input "wendy" at bounding box center [1319, 66] width 116 height 25
click at [1263, 64] on input "wendy" at bounding box center [1319, 66] width 116 height 25
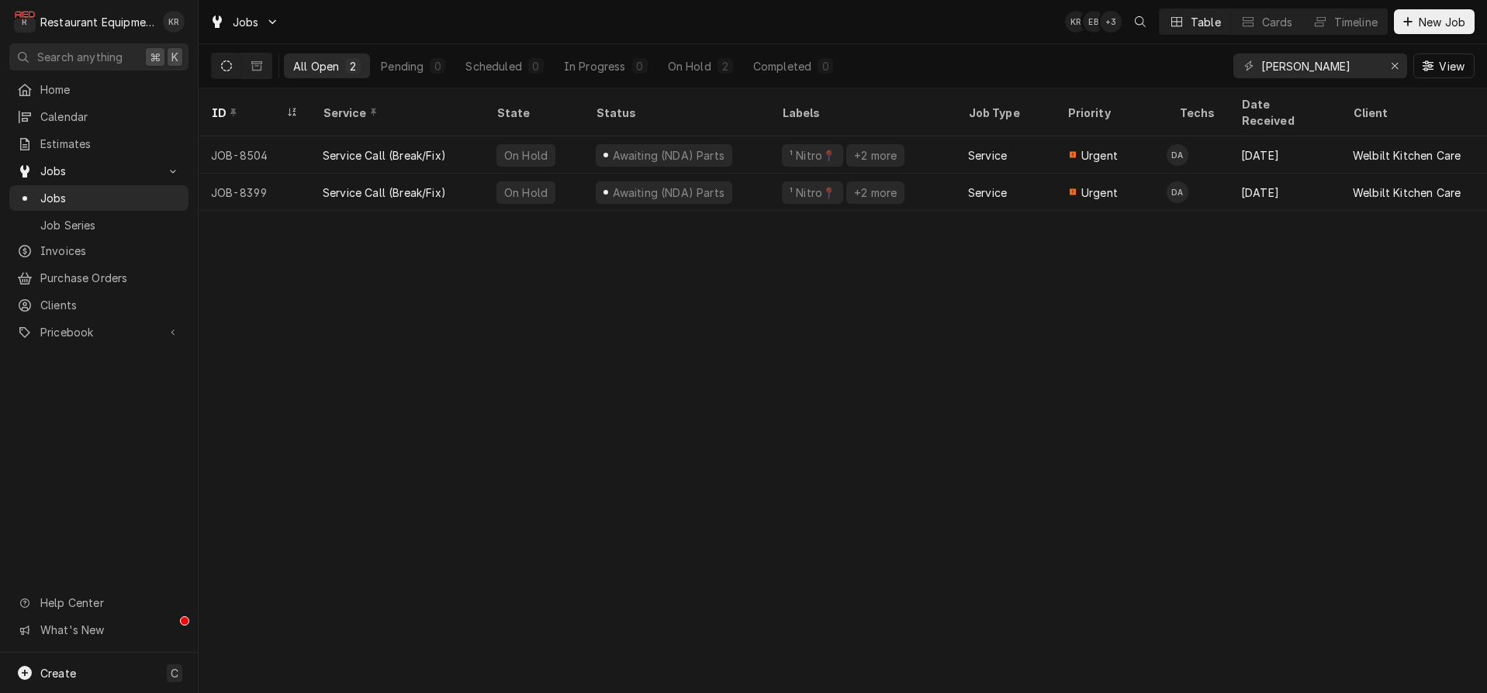
click at [1274, 65] on input "wendy" at bounding box center [1319, 66] width 116 height 25
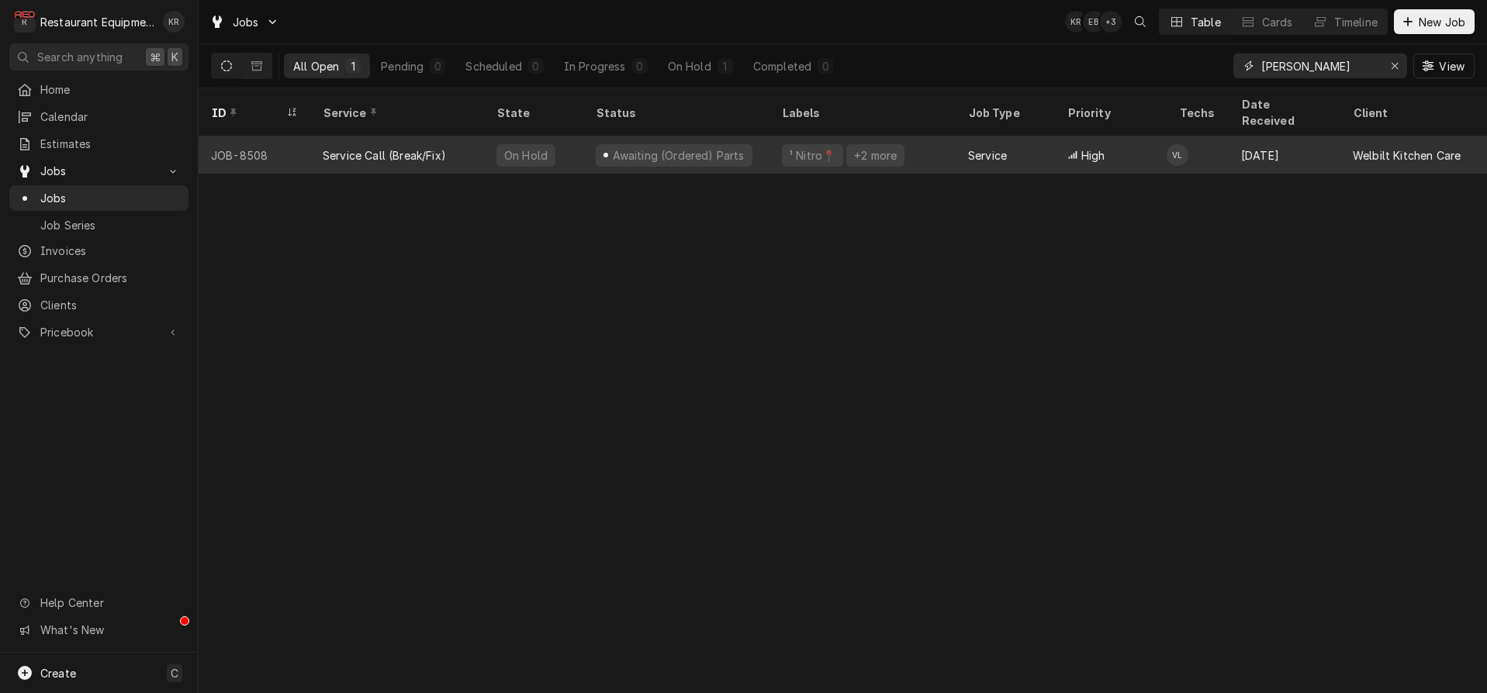
type input "jimmy"
click at [686, 144] on div "Awaiting (Ordered) Parts" at bounding box center [674, 155] width 157 height 22
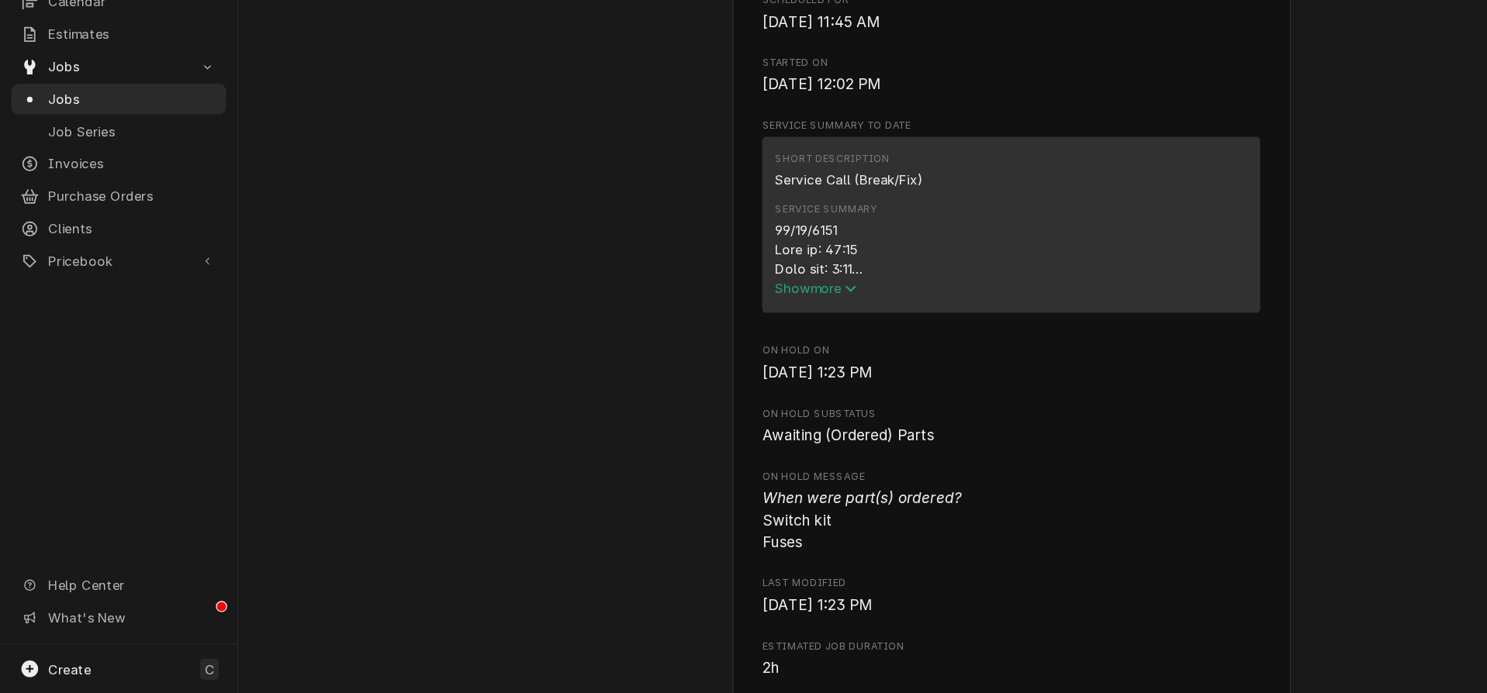
scroll to position [490, 0]
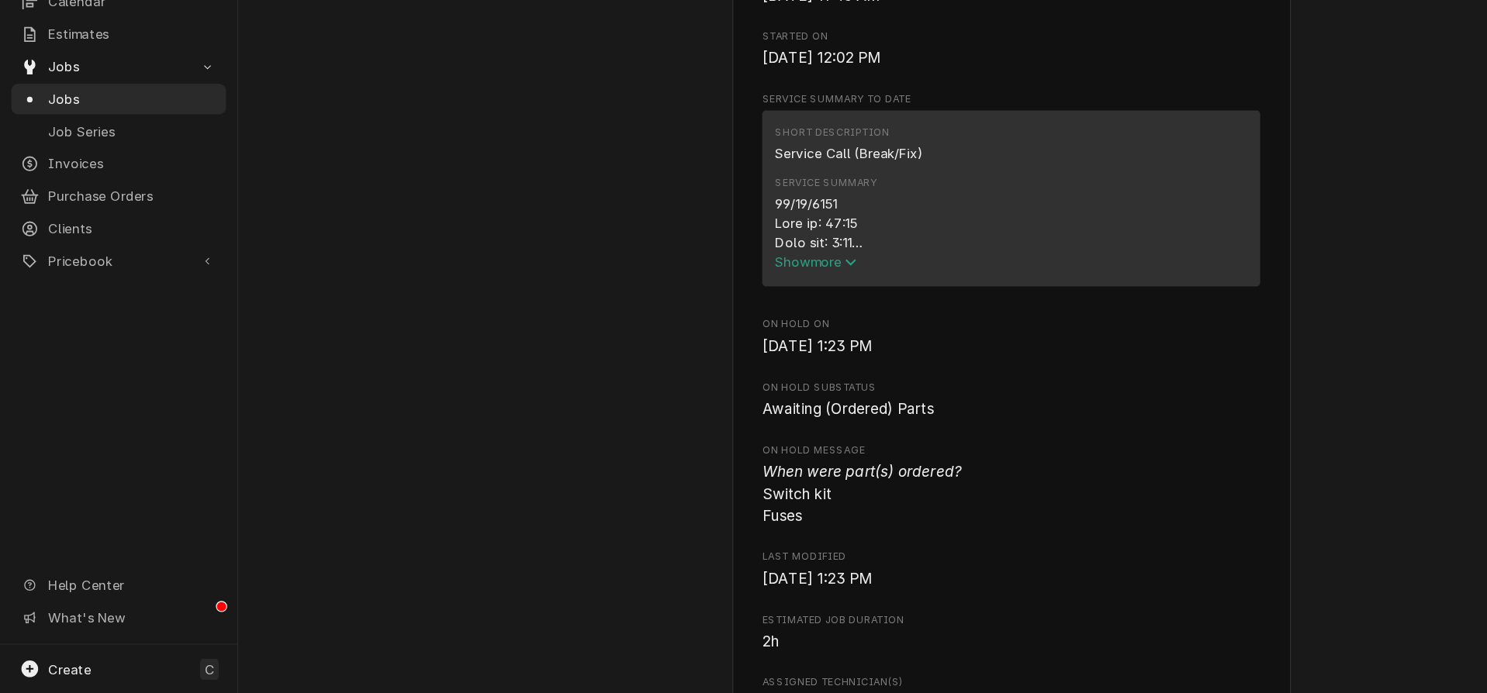
click at [654, 340] on span "Show more" at bounding box center [680, 333] width 68 height 13
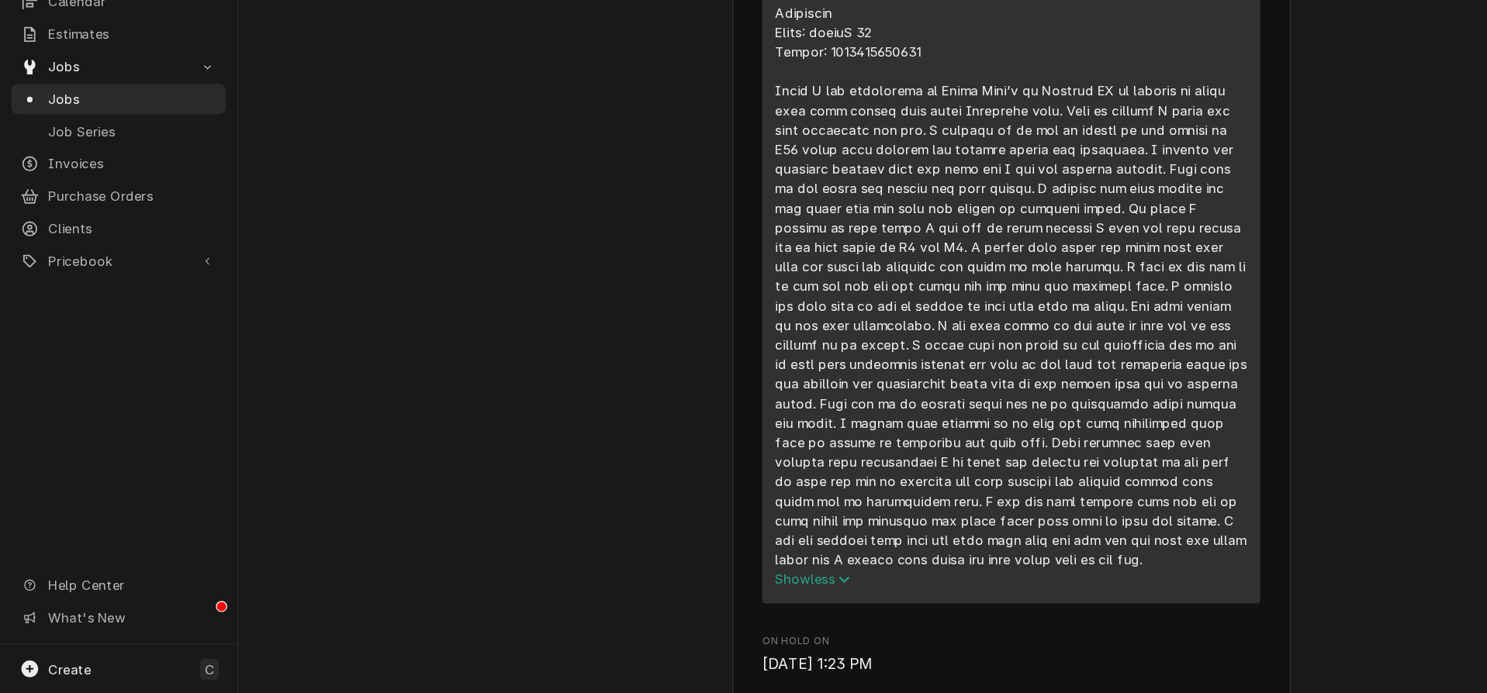
scroll to position [698, 0]
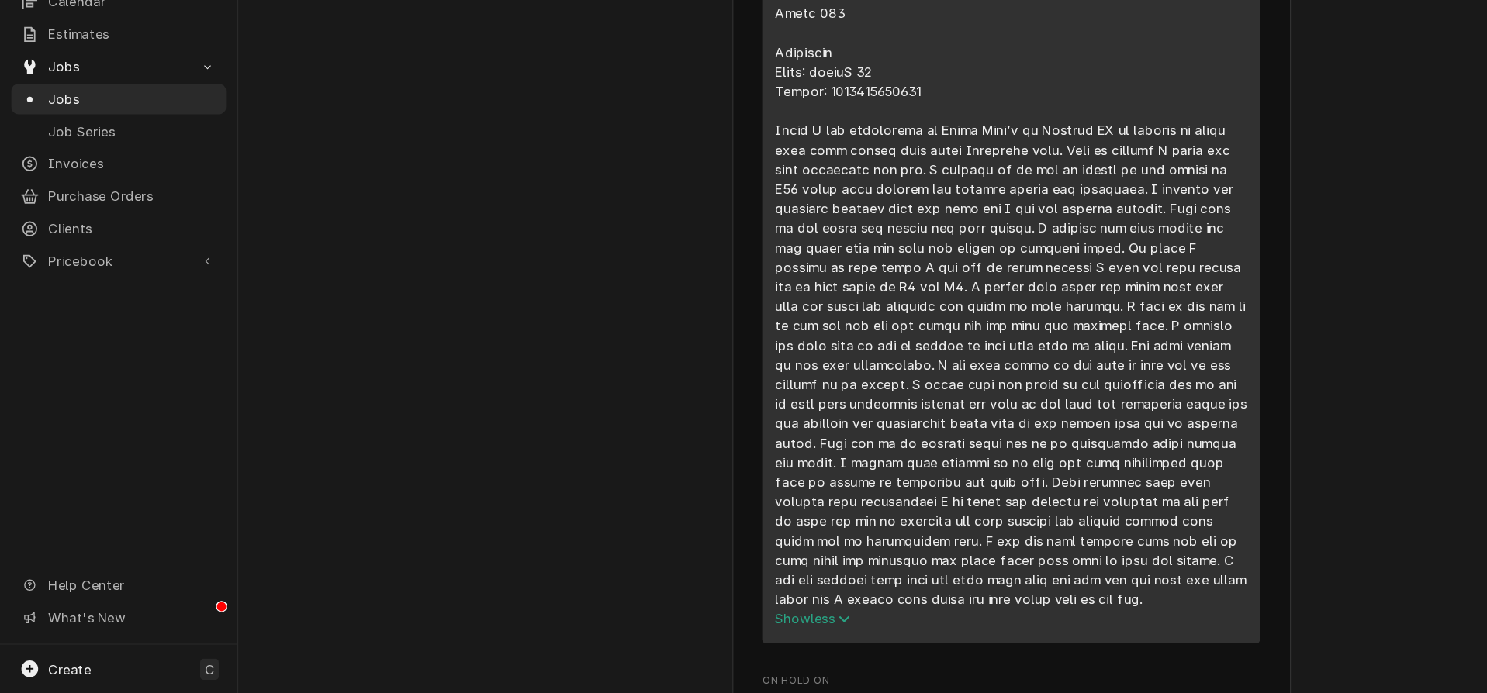
click at [646, 216] on div "Short Description Service Call (Break/Fix) Service Summary Show less" at bounding box center [842, 325] width 415 height 651
click at [798, 365] on div "Short Description Service Call (Break/Fix) Service Summary Show less" at bounding box center [842, 325] width 415 height 651
click at [649, 210] on div "Service Summary" at bounding box center [842, 346] width 393 height 554
click at [643, 212] on div "Short Description Service Call (Break/Fix) Service Summary Show less" at bounding box center [842, 325] width 415 height 651
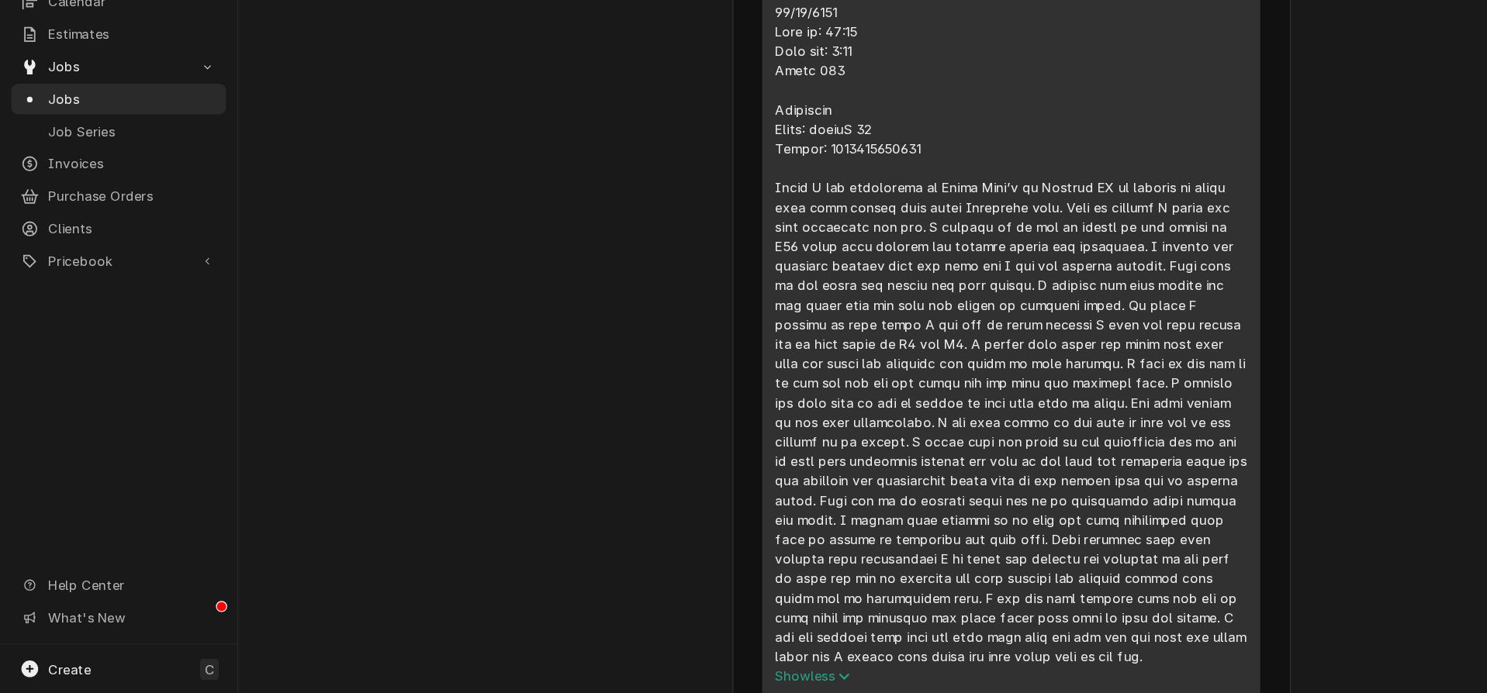
scroll to position [665, 0]
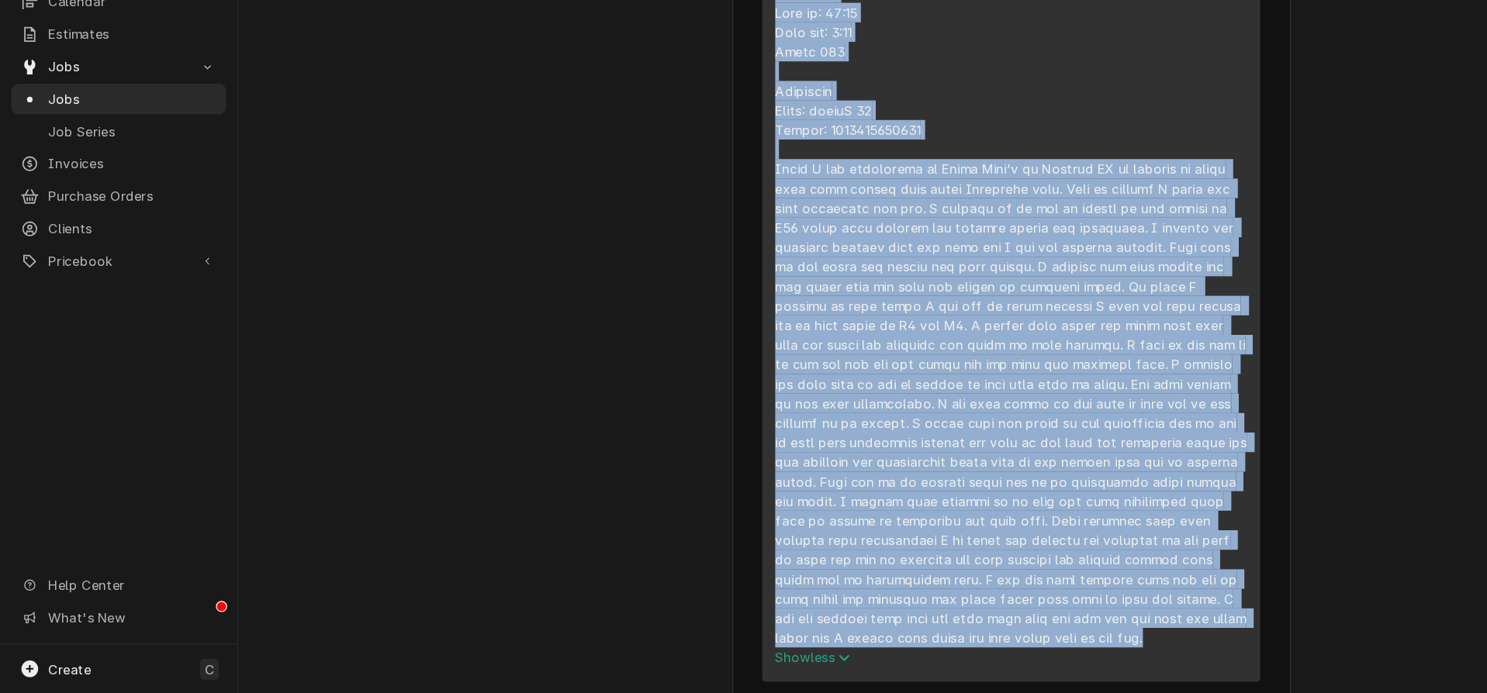
drag, startPoint x: 646, startPoint y: 213, endPoint x: 927, endPoint y: 631, distance: 503.6
click at [942, 674] on div "Short Description Service Call (Break/Fix) Service Summary Show less" at bounding box center [842, 358] width 415 height 651
copy div "08/13/2025 Time in: 11:30 Time out: 1:30 Truck 206 Merrychef Model: conneX 12 S…"
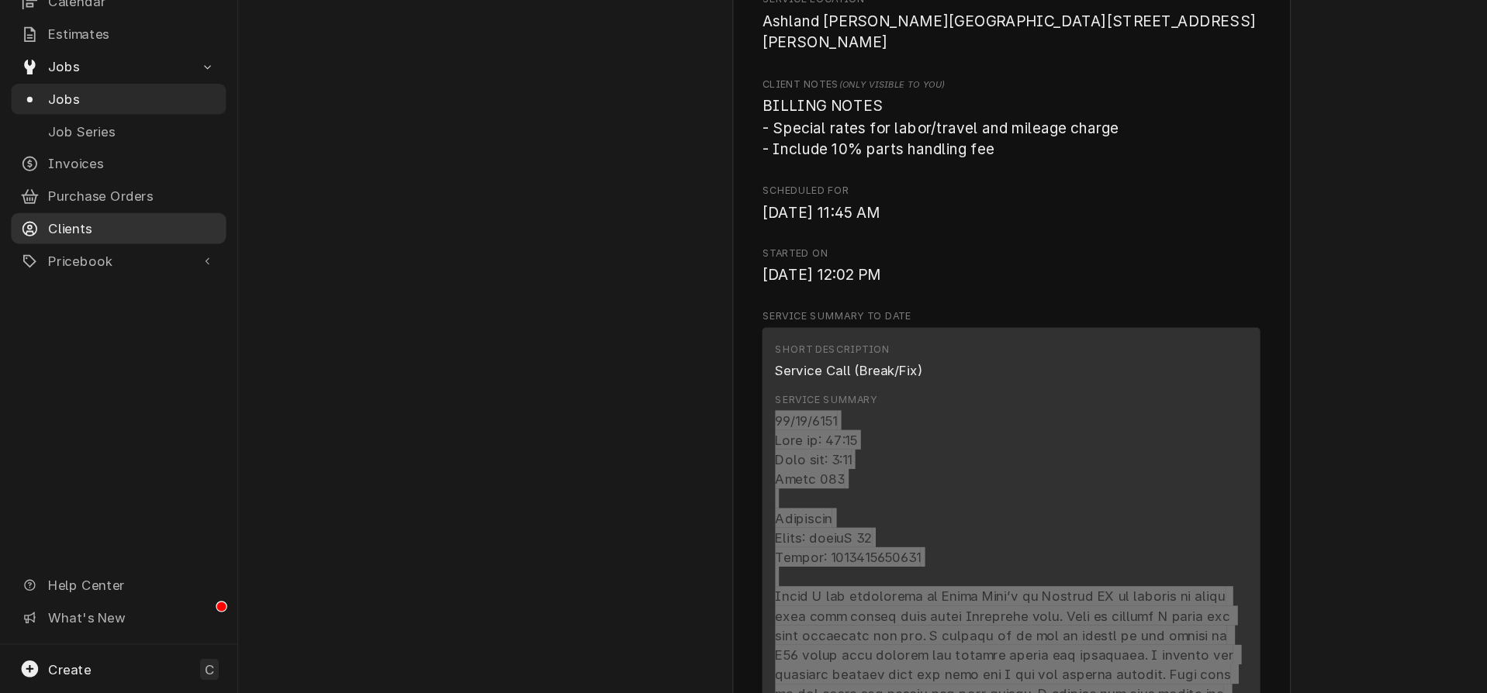
scroll to position [0, 0]
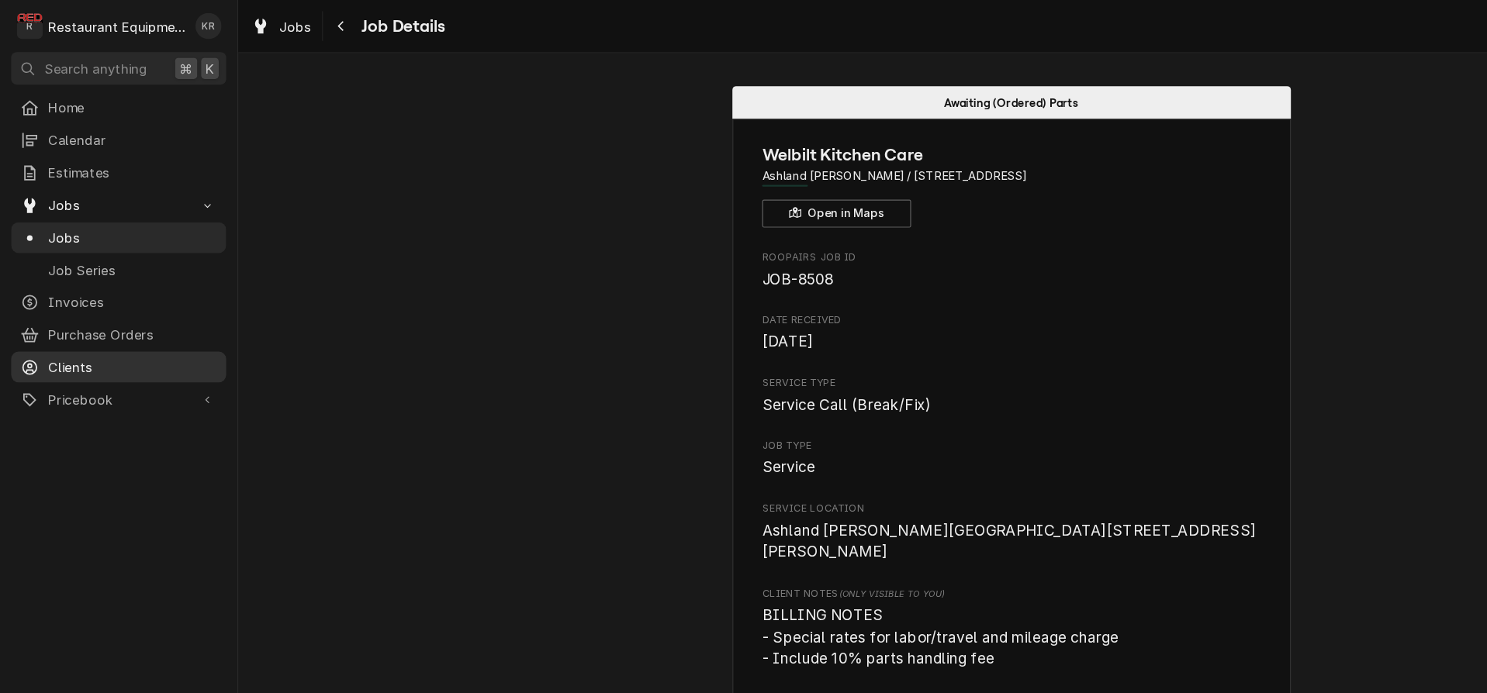
click at [255, 22] on span "Jobs" at bounding box center [246, 22] width 26 height 16
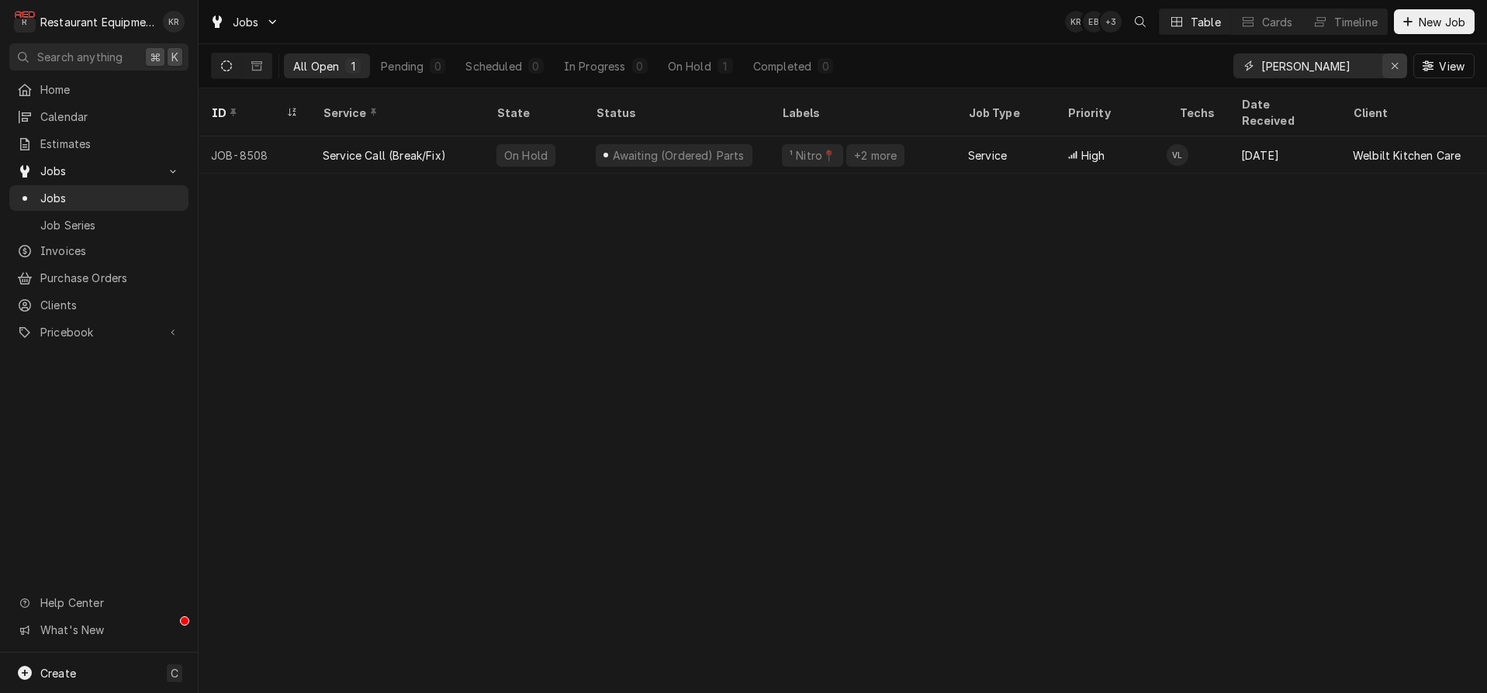
click at [1399, 69] on div "Erase input" at bounding box center [1395, 66] width 16 height 16
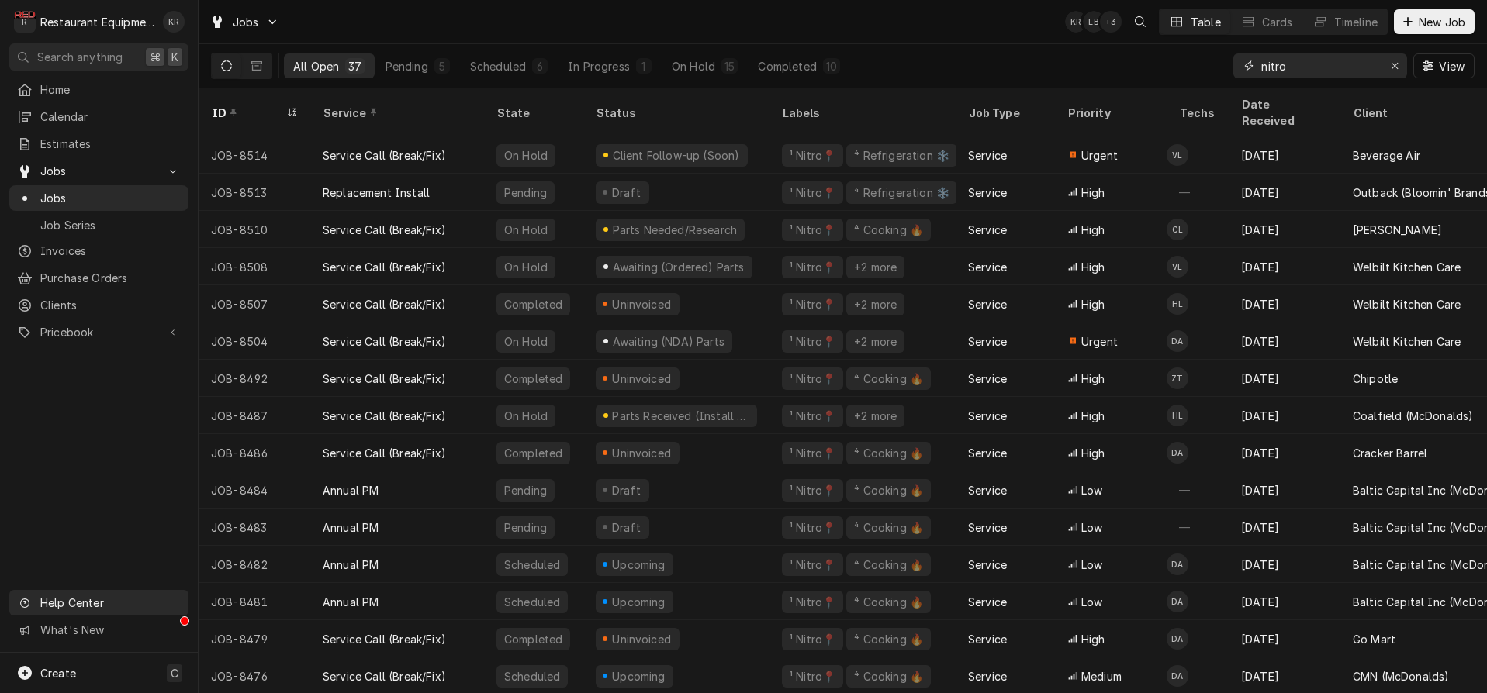
type input "nitro"
